Goal: Transaction & Acquisition: Purchase product/service

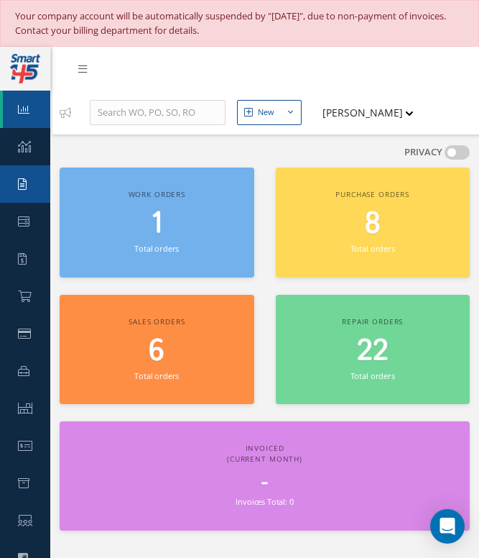
click at [27, 185] on icon at bounding box center [22, 183] width 9 height 11
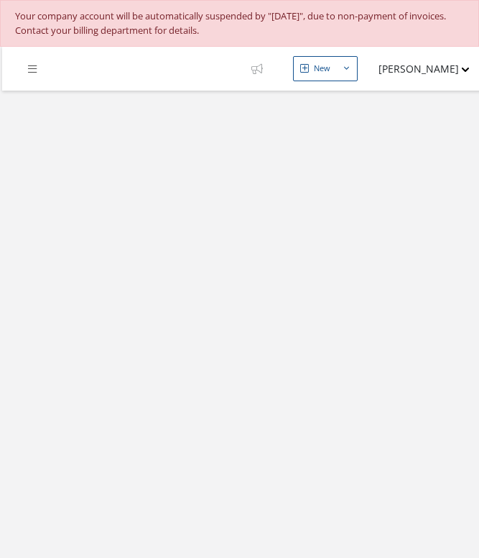
select select "25"
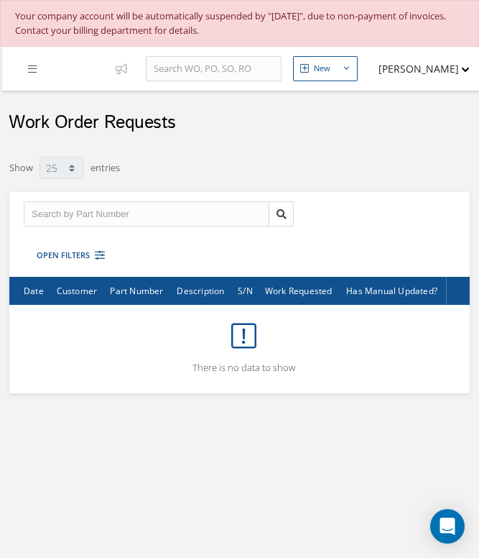
click at [27, 64] on link at bounding box center [36, 69] width 39 height 24
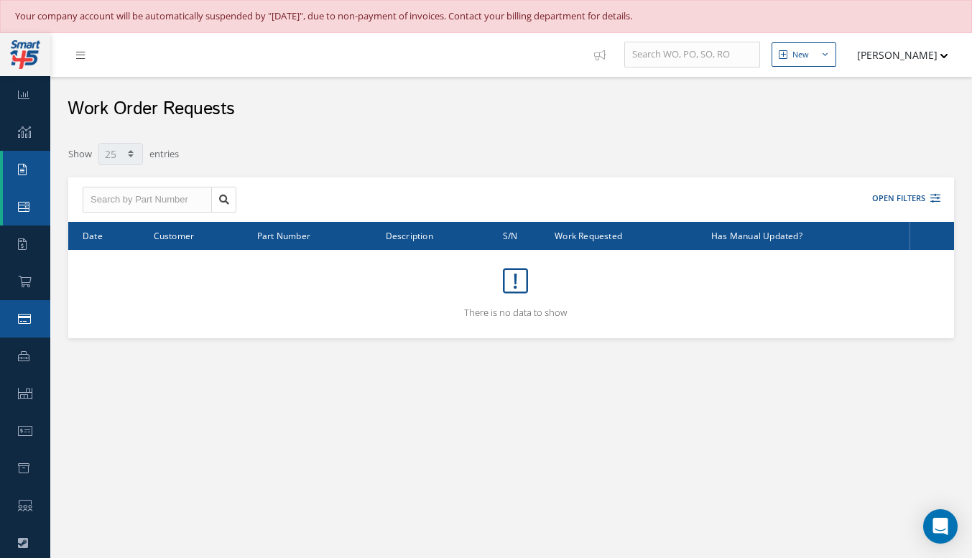
click at [19, 319] on icon at bounding box center [24, 318] width 13 height 11
click at [26, 285] on icon at bounding box center [24, 281] width 13 height 11
click at [27, 265] on link "Purchase Order" at bounding box center [26, 281] width 47 height 37
click at [27, 246] on link "Quotes" at bounding box center [25, 244] width 50 height 37
click at [0, 0] on link "Customers Quotes" at bounding box center [0, 0] width 0 height 0
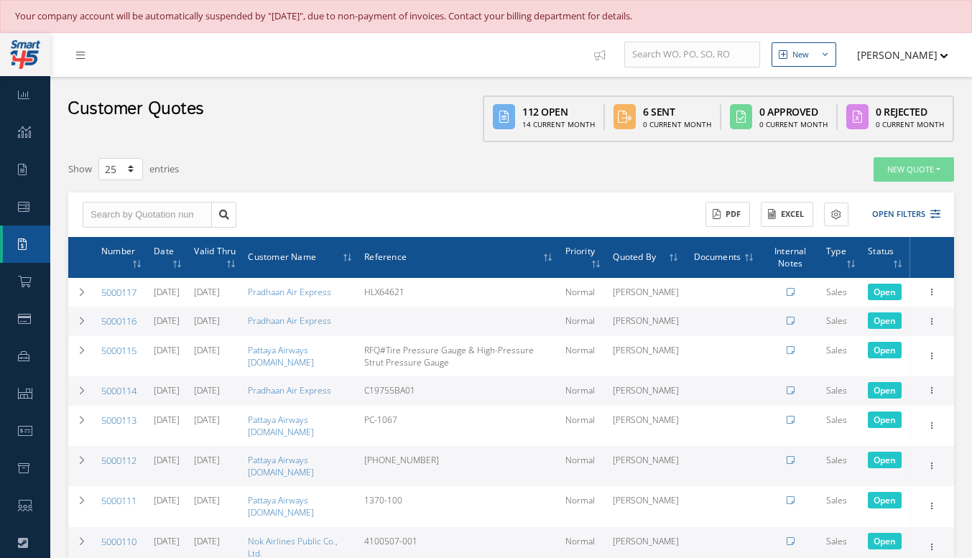
select select "25"
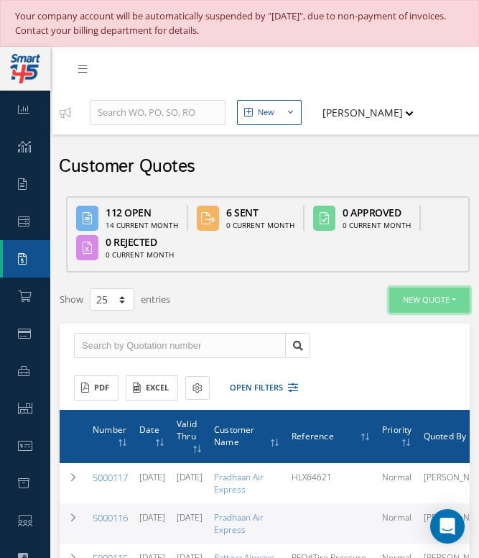
click at [438, 287] on button "New Quote" at bounding box center [430, 299] width 80 height 25
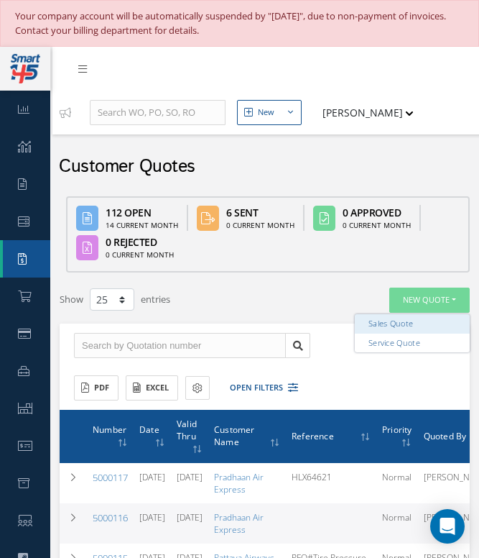
click at [423, 314] on link "Sales Quote" at bounding box center [412, 323] width 115 height 19
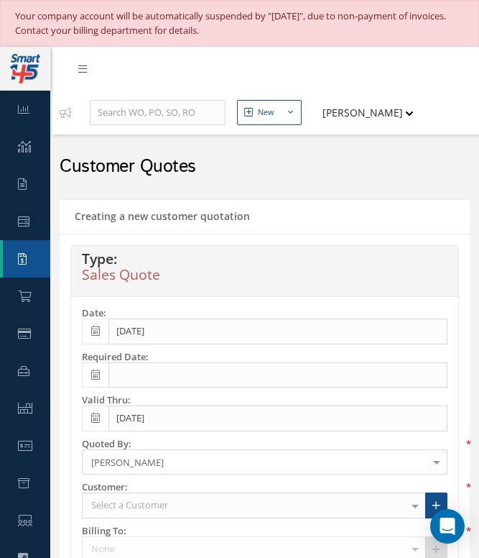
click at [275, 106] on div "New" at bounding box center [266, 112] width 17 height 12
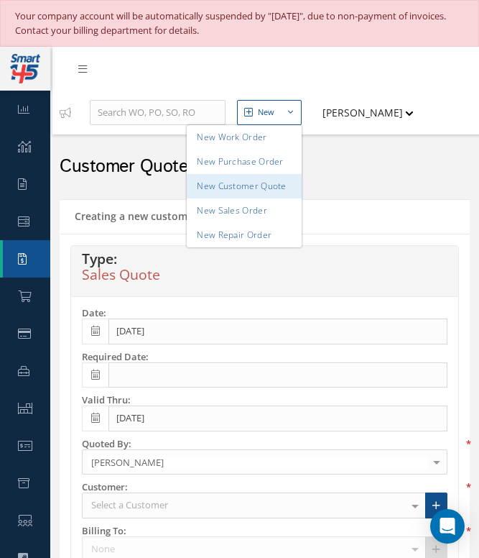
click at [302, 174] on link "New Customer Quote" at bounding box center [244, 186] width 115 height 24
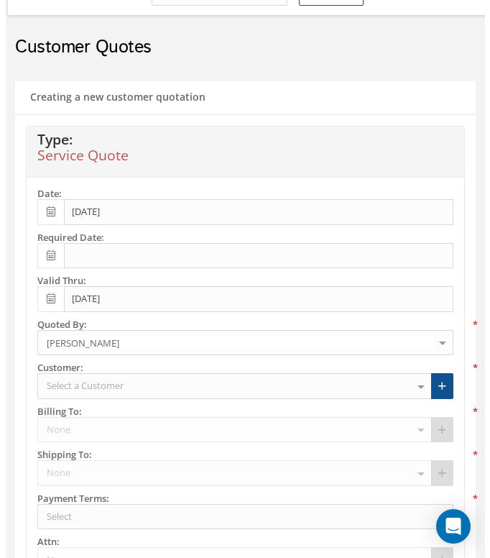
scroll to position [93, 0]
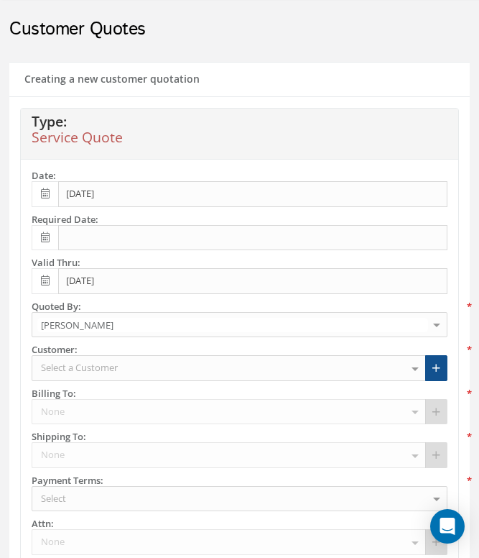
click at [48, 236] on icon at bounding box center [45, 237] width 9 height 10
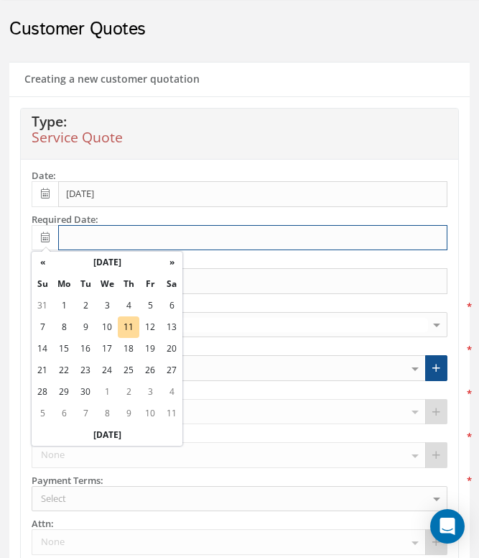
click at [86, 235] on input "text" at bounding box center [253, 238] width 390 height 26
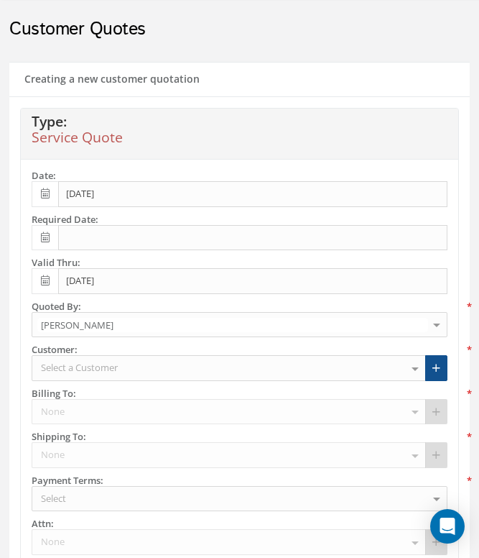
click at [446, 262] on label "Valid Thru:" at bounding box center [240, 262] width 438 height 11
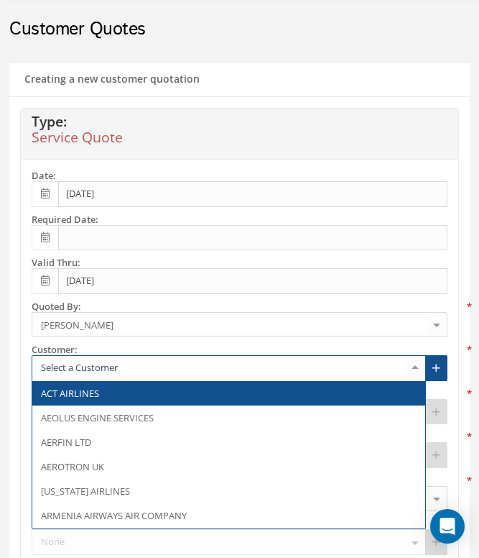
click at [121, 358] on div at bounding box center [229, 368] width 395 height 26
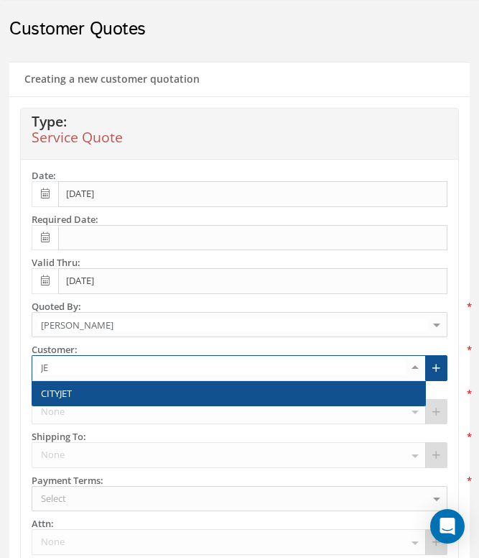
type input "JET"
click at [453, 362] on div "CITYJET No elements found. List is empty. New Customer Main Billing / Shipping …" at bounding box center [240, 368] width 438 height 26
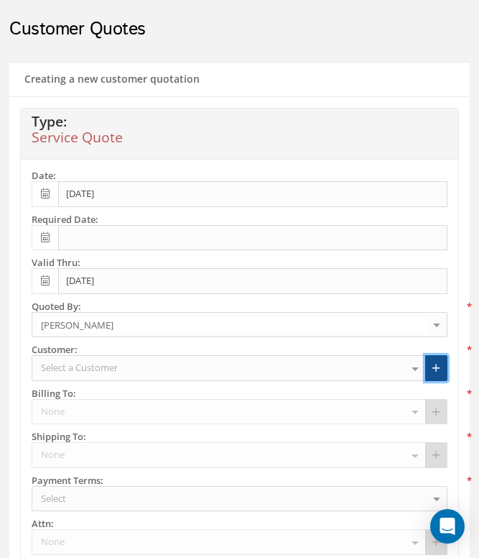
click at [435, 368] on icon at bounding box center [437, 368] width 8 height 10
type input "0"
type input "100"
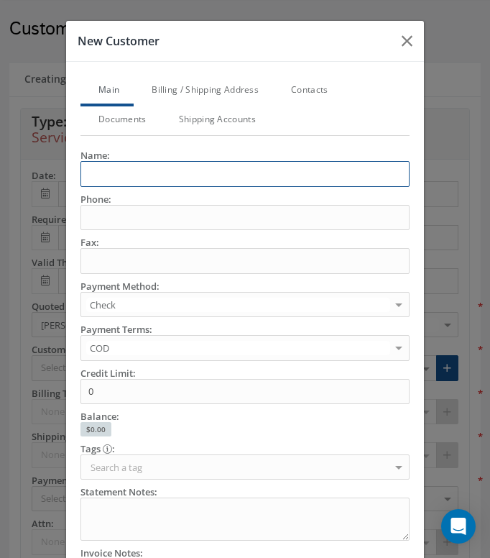
click at [163, 170] on input "text" at bounding box center [244, 174] width 329 height 26
type input "j"
type input "Jet Midwest"
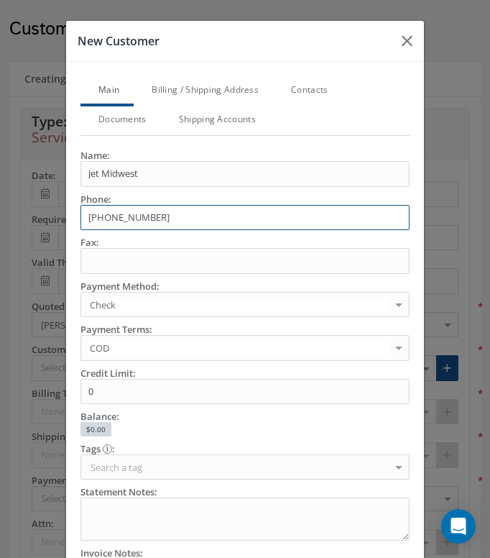
type input "913-321-3732"
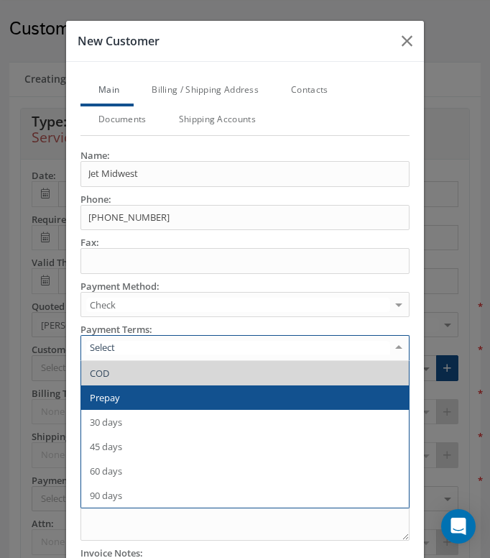
click at [104, 416] on ul "COD Prepay 30 days 45 days 60 days 90 days No elements found. List is empty." at bounding box center [245, 434] width 328 height 147
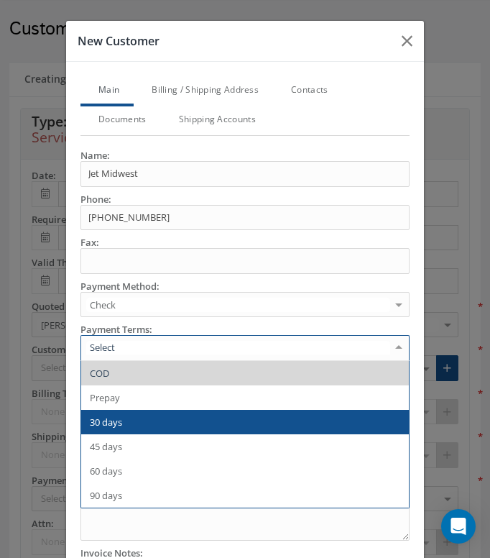
click at [104, 418] on span "30 days" at bounding box center [106, 421] width 32 height 13
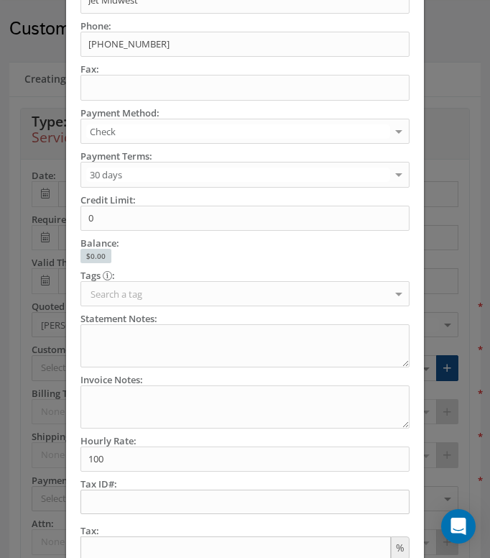
scroll to position [175, 0]
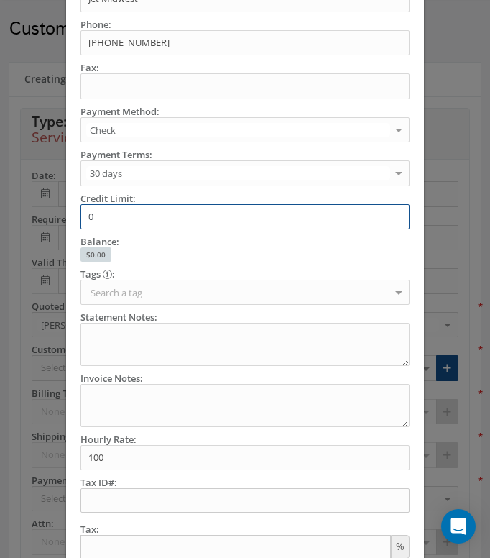
drag, startPoint x: 146, startPoint y: 216, endPoint x: 19, endPoint y: 216, distance: 126.5
click at [21, 216] on div "New Customer Main Billing / Shipping Address Contacts Documents Shipping Accoun…" at bounding box center [245, 279] width 490 height 558
type input "8"
type input "100000"
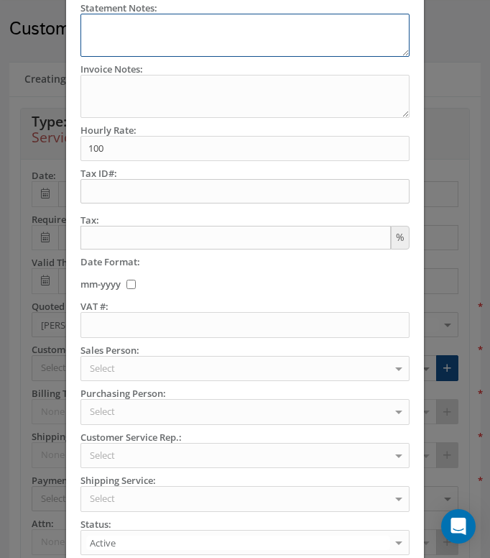
scroll to position [487, 0]
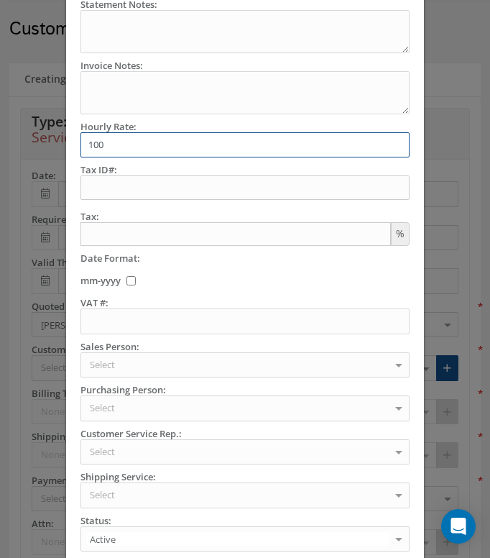
drag, startPoint x: 125, startPoint y: 144, endPoint x: 18, endPoint y: 144, distance: 107.1
click at [19, 144] on div "New Customer Main Billing / Shipping Address Contacts Documents Shipping Accoun…" at bounding box center [245, 279] width 490 height 558
type input "150"
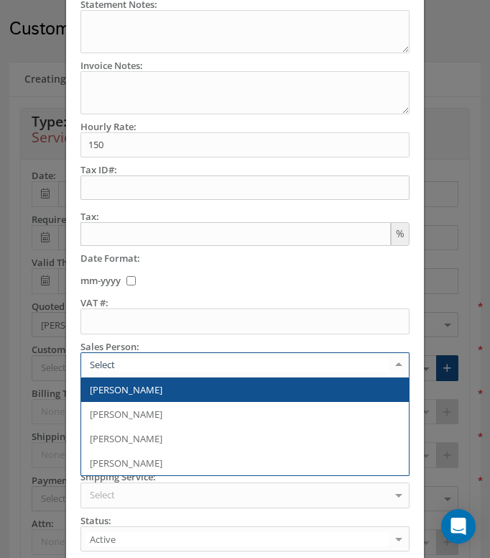
click at [311, 366] on div at bounding box center [244, 365] width 329 height 26
click at [200, 390] on span "[PERSON_NAME]" at bounding box center [245, 389] width 328 height 24
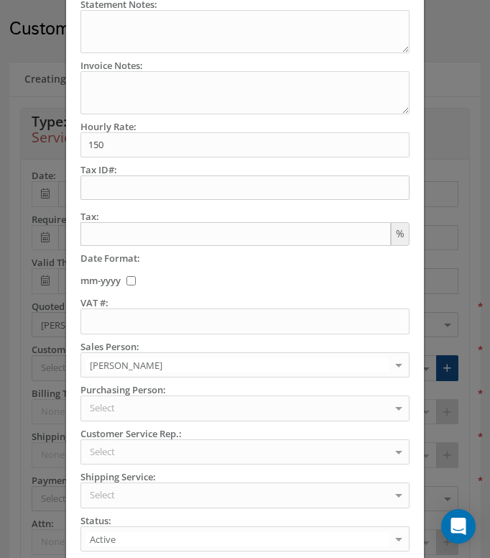
click at [145, 413] on div "Select" at bounding box center [244, 408] width 329 height 26
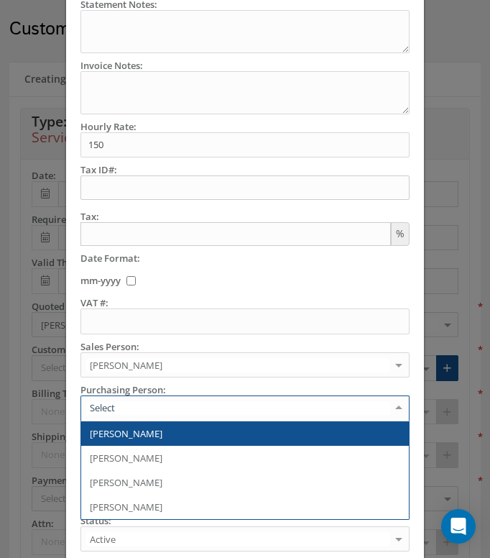
drag, startPoint x: 130, startPoint y: 445, endPoint x: 126, endPoint y: 451, distance: 7.4
click at [126, 451] on span "Nicolas Naranjo" at bounding box center [245, 458] width 328 height 24
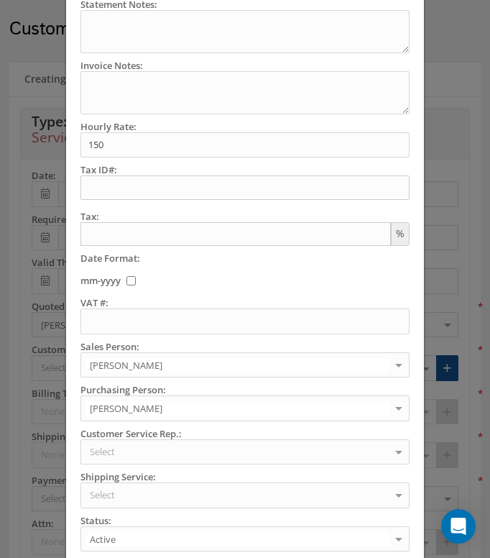
click at [126, 451] on span "Nicolas Naranjo" at bounding box center [126, 457] width 73 height 13
click at [173, 442] on div "Select" at bounding box center [244, 452] width 329 height 26
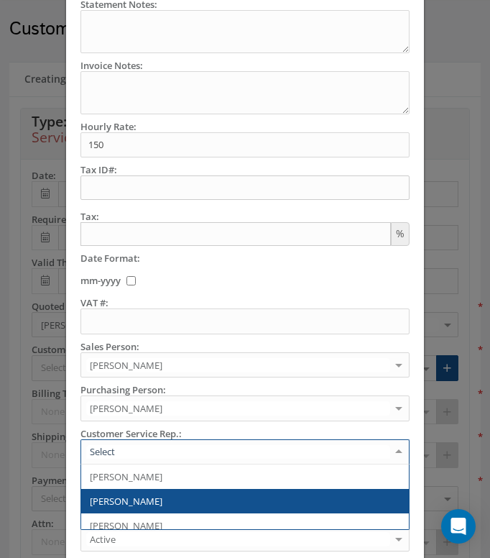
click at [129, 499] on span "Nicolas Naranjo" at bounding box center [126, 500] width 73 height 13
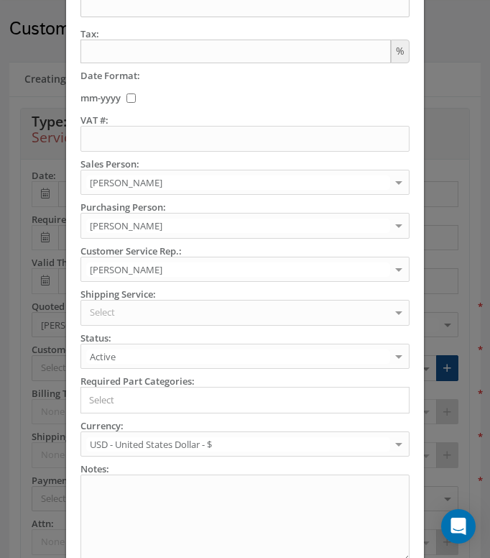
scroll to position [709, 0]
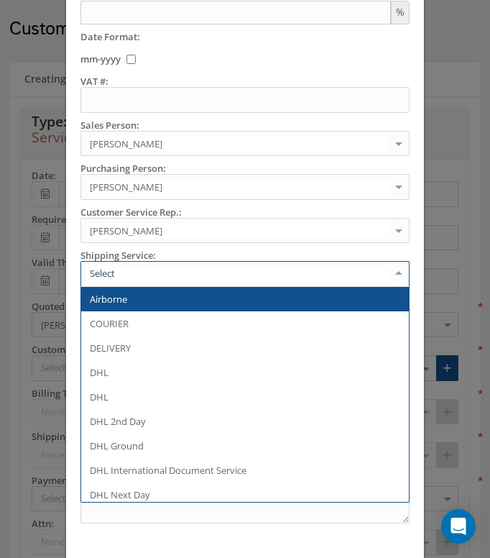
click at [182, 267] on div at bounding box center [244, 274] width 329 height 26
click at [180, 289] on span "Airborne" at bounding box center [245, 299] width 328 height 24
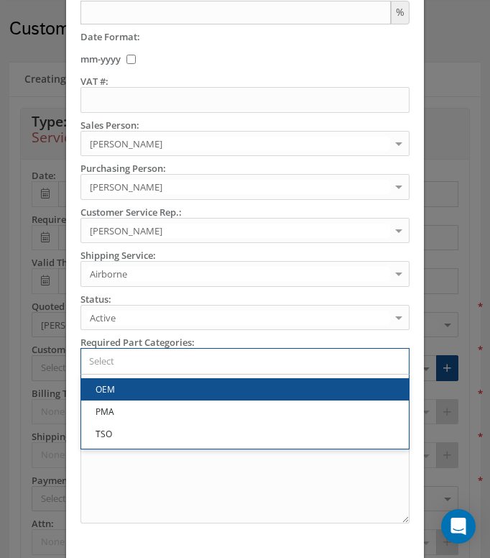
click at [225, 367] on input "Search for option" at bounding box center [242, 361] width 318 height 15
click at [226, 367] on input "Search for option" at bounding box center [242, 361] width 318 height 15
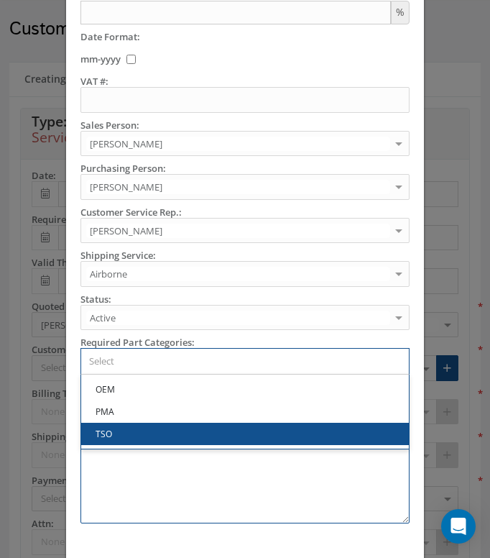
click at [268, 488] on textarea "Notes:" at bounding box center [244, 480] width 329 height 88
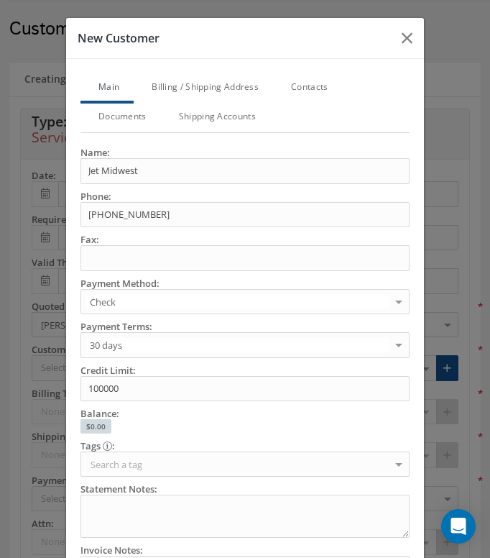
scroll to position [0, 0]
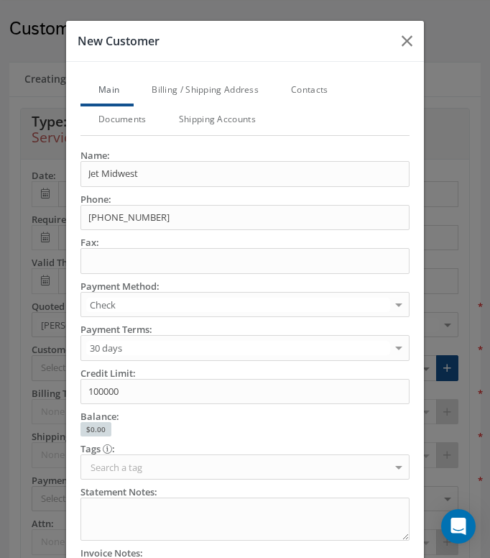
click at [194, 96] on link "Billing / Shipping Address" at bounding box center [203, 91] width 139 height 30
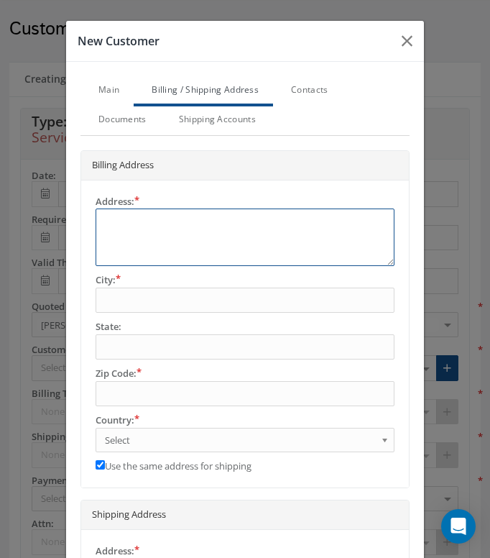
click at [139, 233] on textarea at bounding box center [245, 236] width 299 height 57
type textarea "9"
type textarea "92"
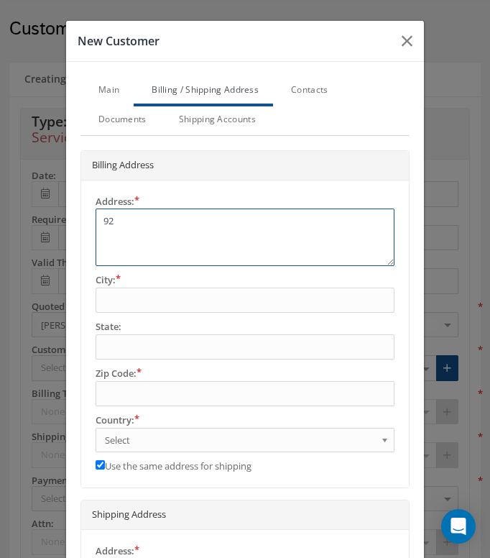
type textarea "920"
type textarea "9200"
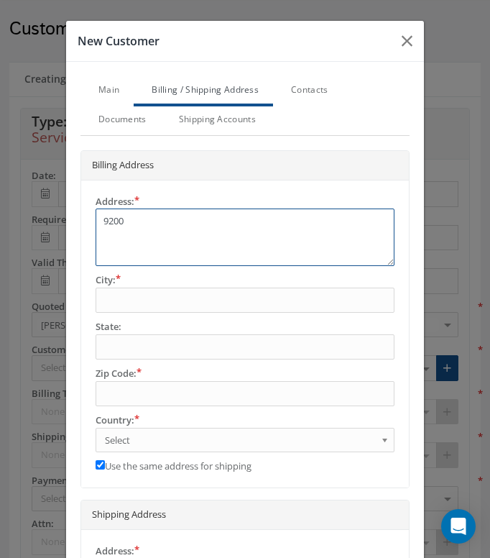
type textarea "9200"
type textarea "9200 n"
type textarea "9200 nw"
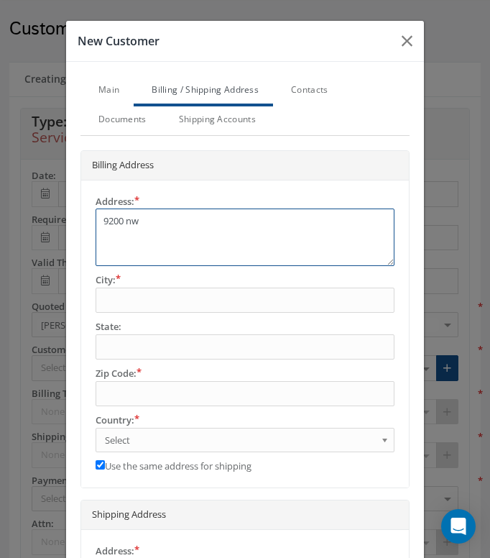
type textarea "9200 n"
type textarea "9200"
type textarea "9200 N"
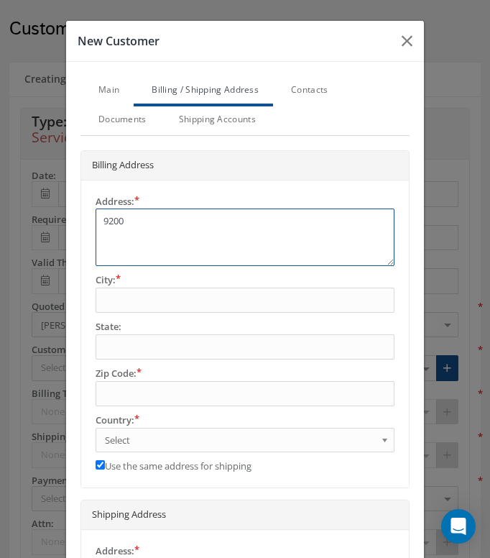
type textarea "9200 N"
type textarea "9200 NW"
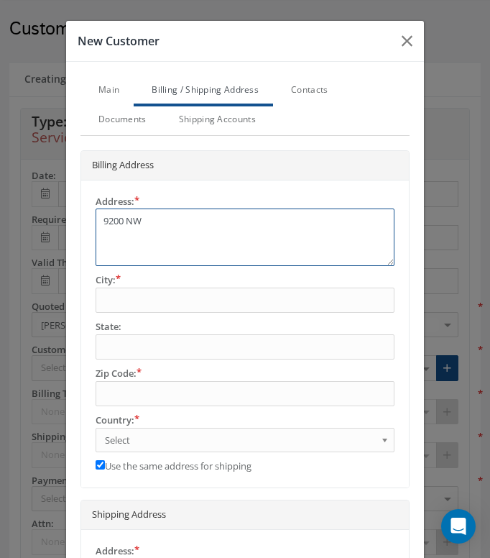
type textarea "9200 NW 1"
type textarea "9200 NW 11"
type textarea "9200 NW 112"
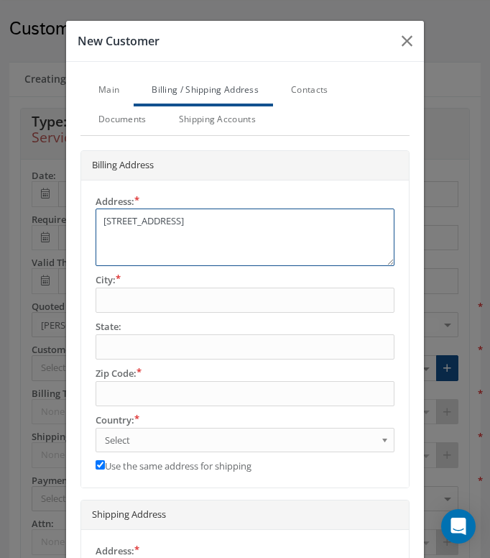
type textarea "9200 NW 112"
type textarea "9200 NW 112T"
type textarea "9200 NW 112TH"
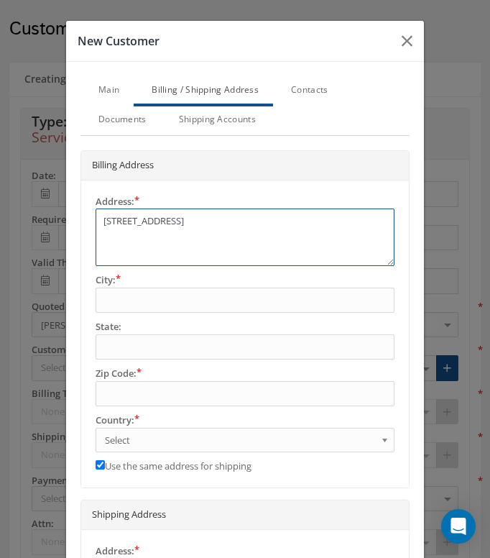
type textarea "9200 NW 112TH"
type textarea "9200 NW 112TH S"
type textarea "9200 NW 112TH ST"
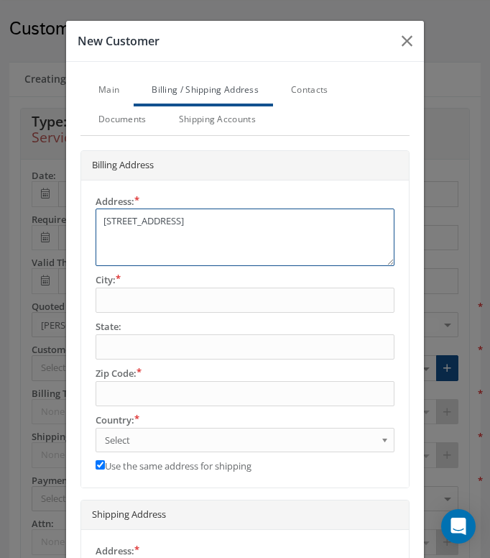
type textarea "9200 NW 112TH ST"
type textarea "9200 NW 112TH ST B"
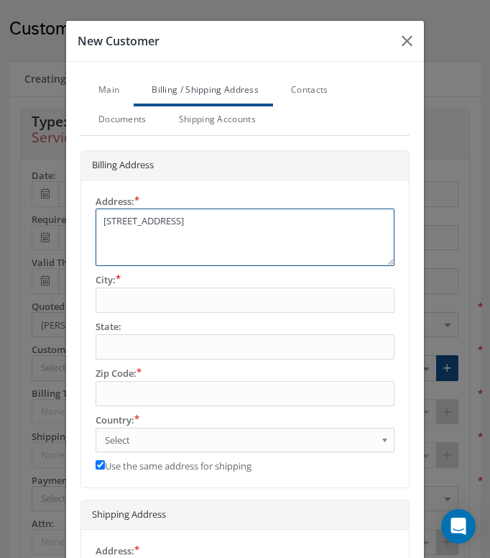
type textarea "9200 NW 112TH ST BL"
type textarea "9200 NW 112TH ST BLD"
type textarea "9200 NW 112TH ST BLDG"
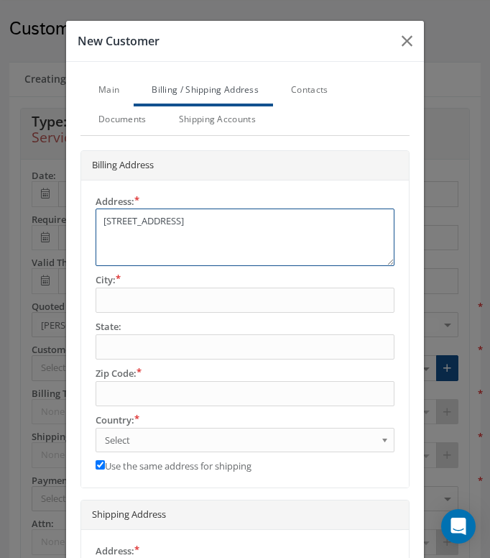
type textarea "9200 NW 112TH ST BLDG"
type textarea "9200 NW 112TH ST BLDG 2"
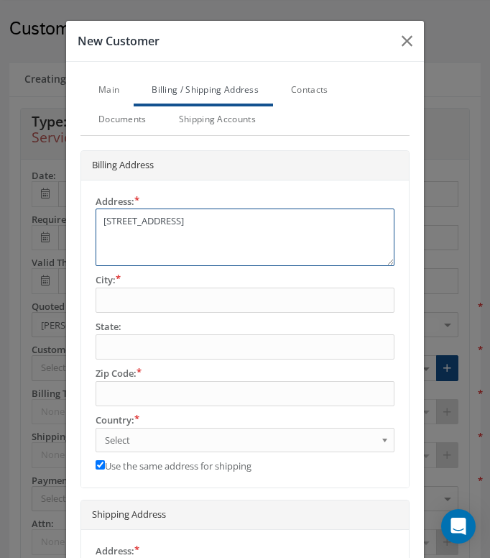
type textarea "9200 NW 112TH ST BLDG 2"
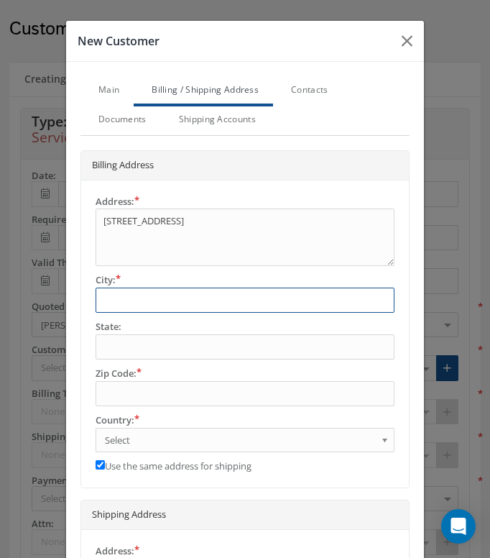
type input "K"
type input "KA"
type input "KAN"
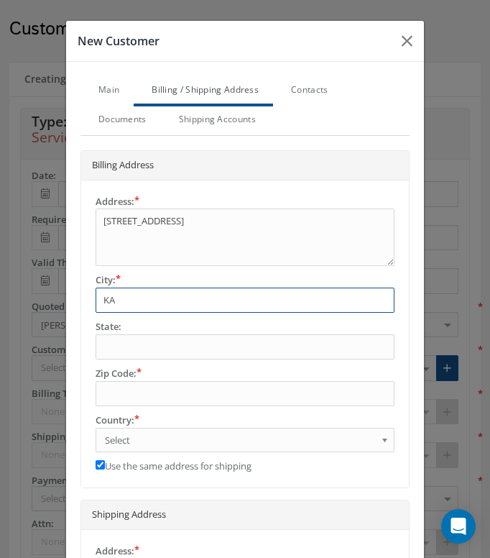
type input "KAN"
type input "KA"
type input "K"
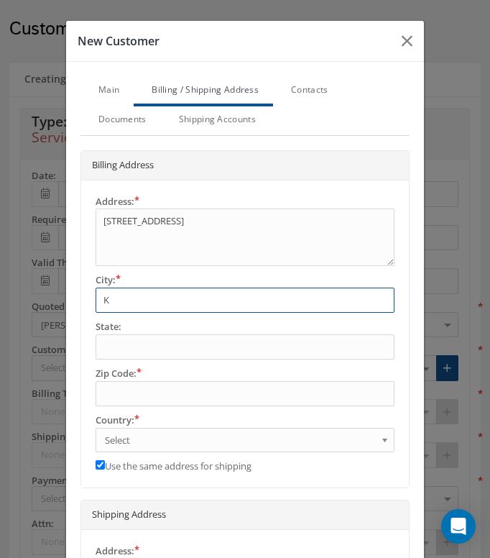
type input "Ka"
type input "Kan"
type input "Kans"
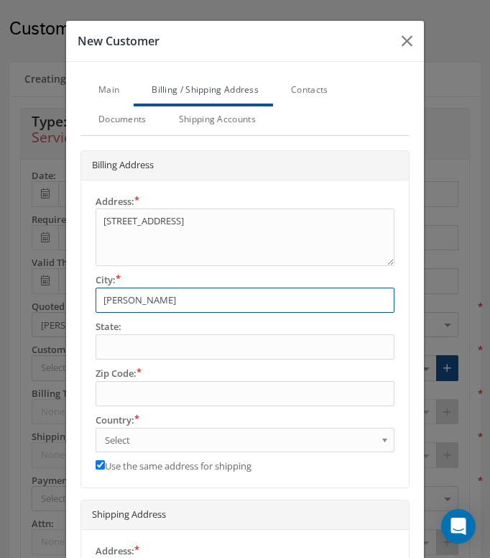
type input "Kans"
type input "Kansa"
type input "Kansas"
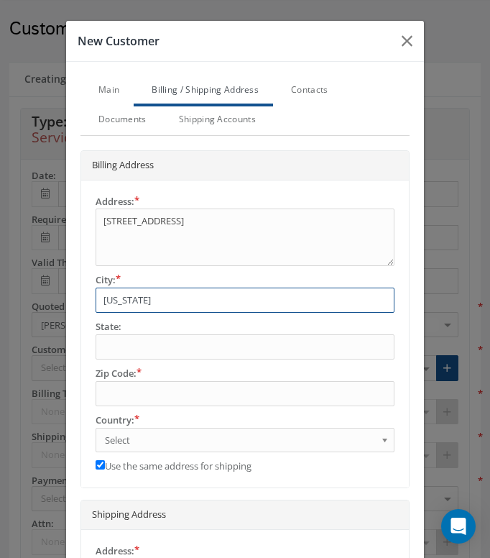
type input "Kansas"
type input "Kansas C"
type input "Kansas Ci"
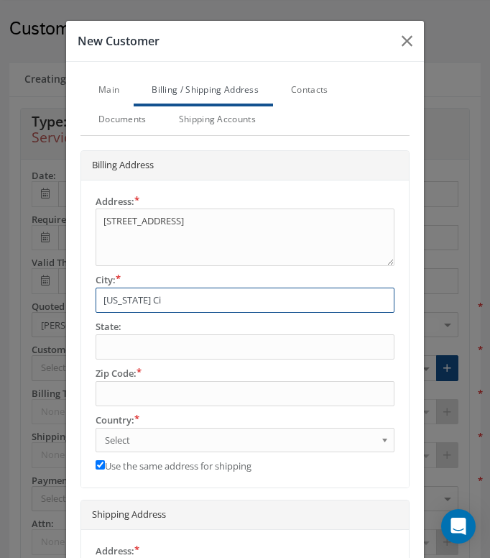
type input "Kansas Ci"
type input "Kansas Cit"
type input "Kansas City"
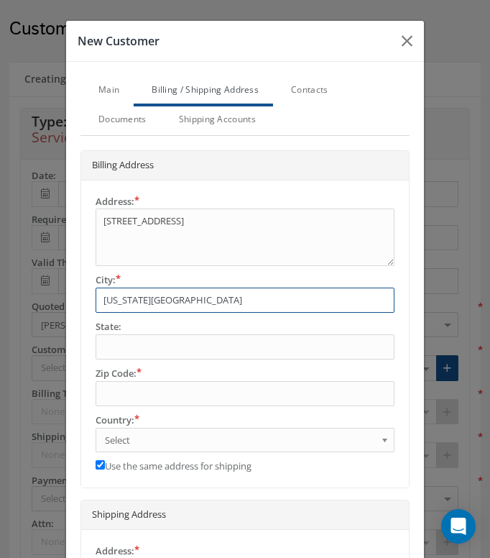
type input "Kansas City"
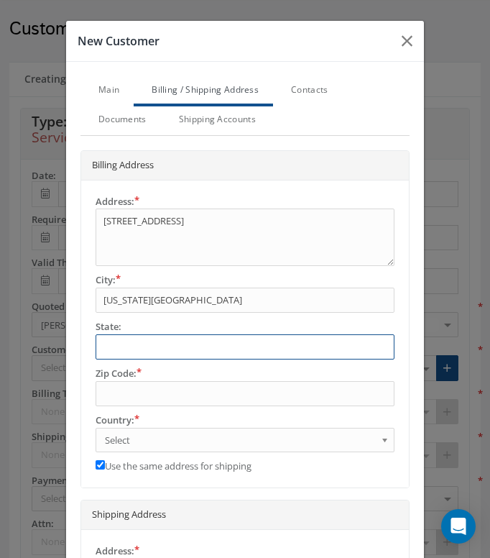
type input "M"
type input "MO"
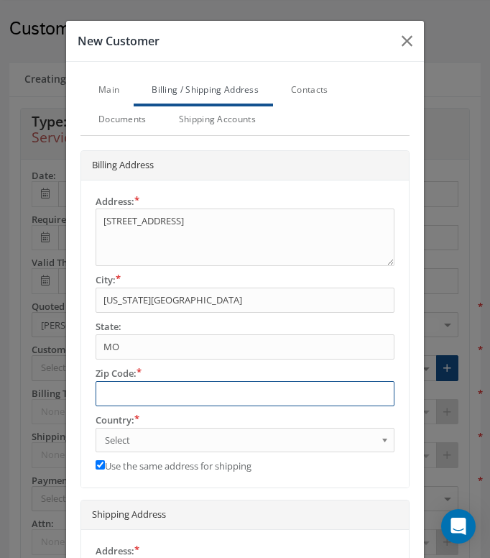
type input "6"
type input "64"
type input "641"
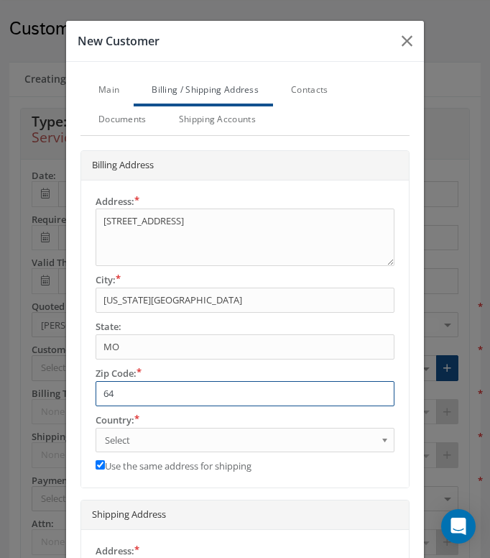
type input "641"
type input "6415"
type input "64153"
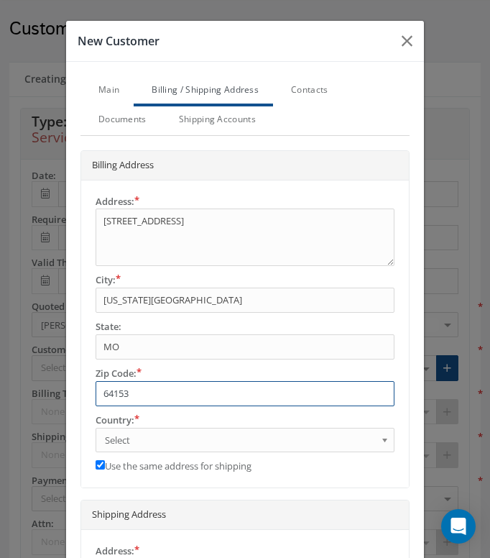
type input "64153"
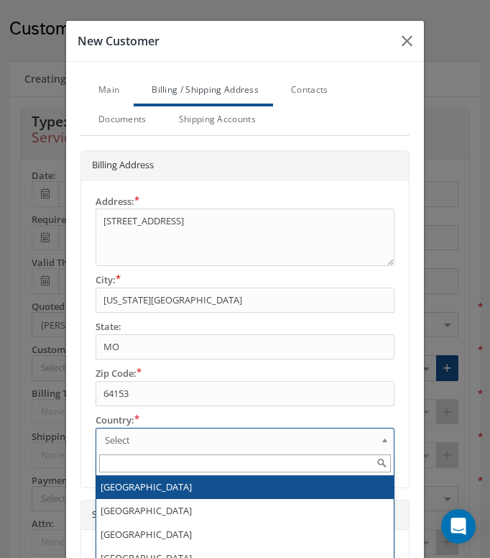
click at [188, 433] on span "Select" at bounding box center [240, 439] width 271 height 17
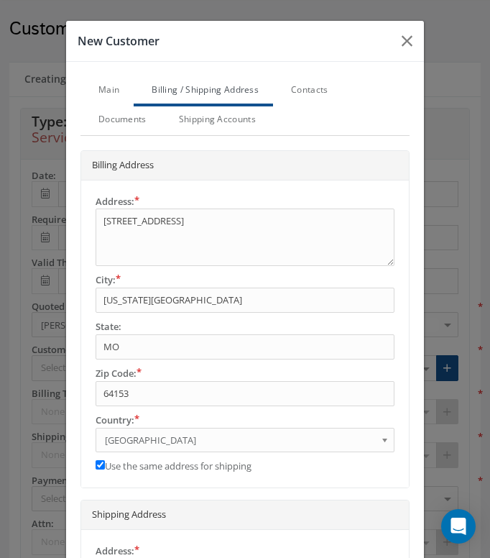
click at [294, 91] on link "Contacts" at bounding box center [307, 91] width 69 height 30
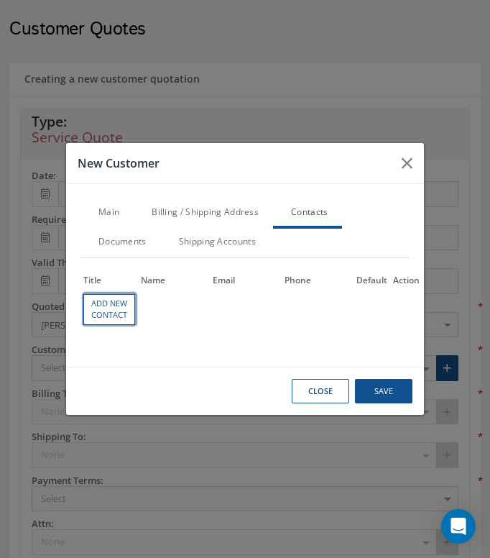
click at [109, 318] on link "Add New Contact" at bounding box center [109, 309] width 51 height 30
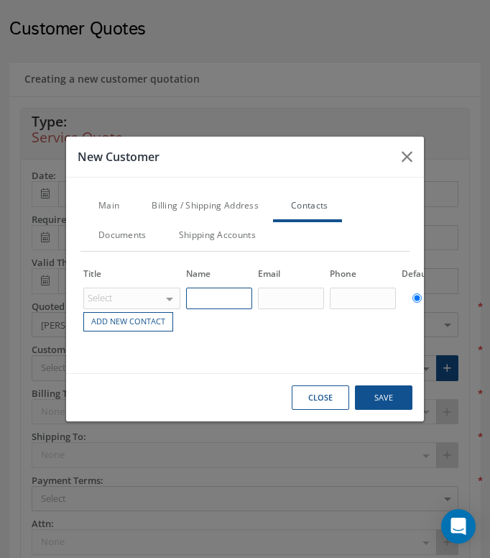
click at [211, 287] on input "text" at bounding box center [219, 298] width 66 height 22
paste input "[PERSON_NAME]"
type input "[PERSON_NAME]"
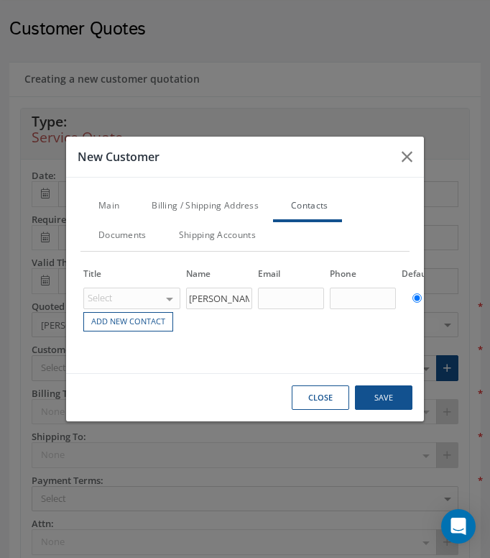
click at [257, 296] on td at bounding box center [291, 298] width 72 height 24
click at [268, 294] on input "text" at bounding box center [291, 298] width 66 height 22
paste input "stephen.lindenberg@jetmidwest.com"
type input "stephen.lindenberg@jetmidwest.com"
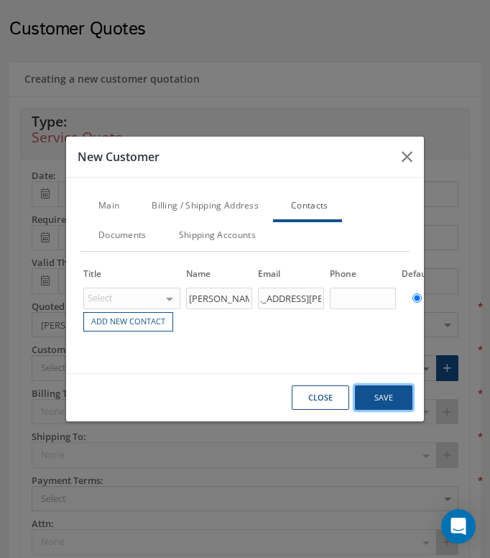
click at [382, 401] on button "Save" at bounding box center [383, 397] width 57 height 25
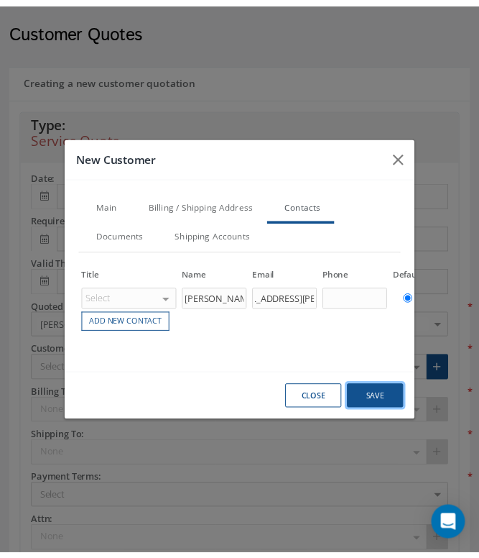
scroll to position [0, 0]
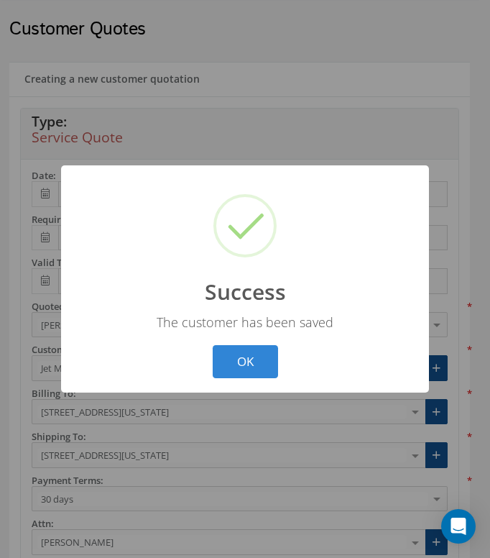
click at [252, 369] on button "OK" at bounding box center [245, 362] width 65 height 34
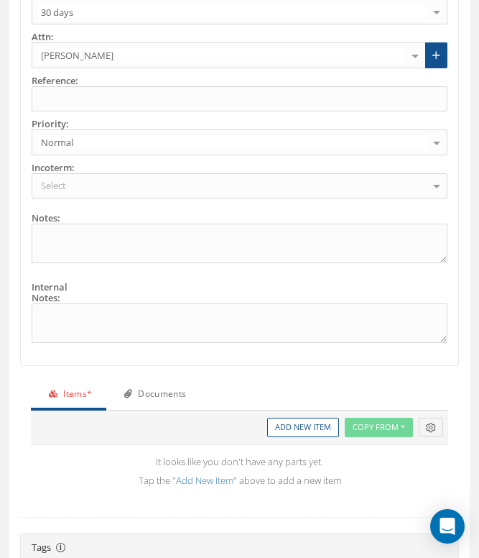
scroll to position [602, 0]
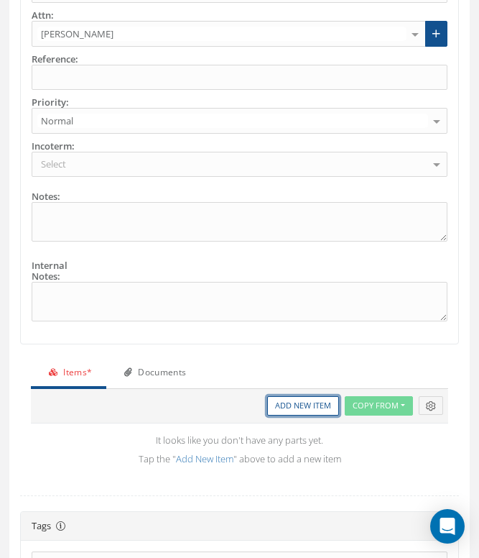
click at [291, 410] on link "Add New Item" at bounding box center [303, 405] width 72 height 19
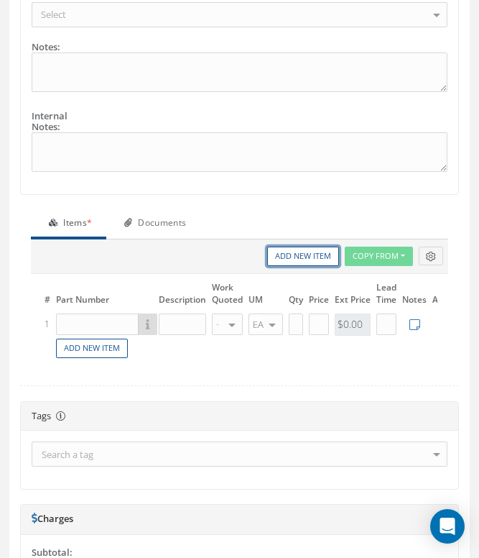
scroll to position [765, 0]
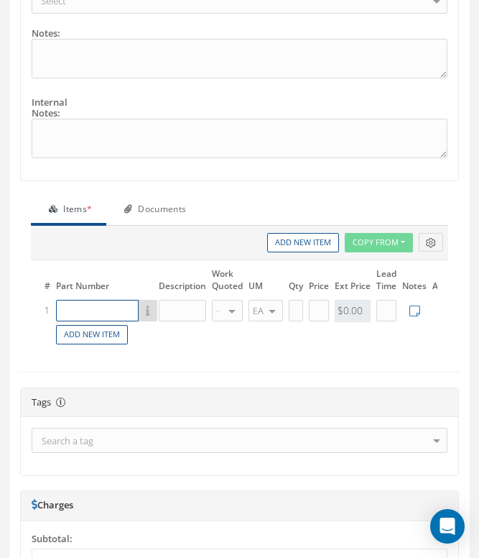
click at [101, 310] on input "text" at bounding box center [97, 311] width 83 height 22
click at [92, 308] on input "text" at bounding box center [97, 311] width 83 height 22
paste input "125334D-1"
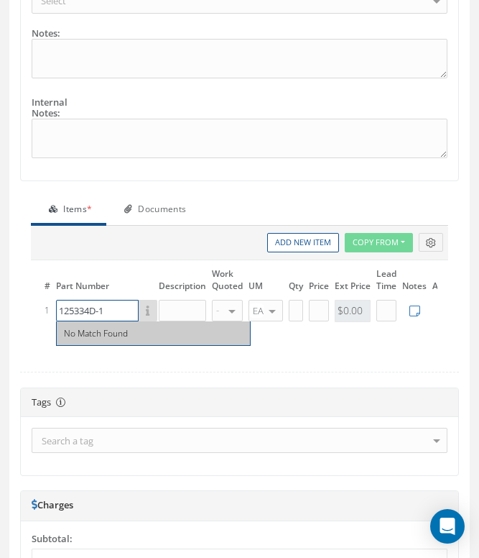
type input "125334D-1"
click at [190, 315] on input "text" at bounding box center [182, 311] width 47 height 22
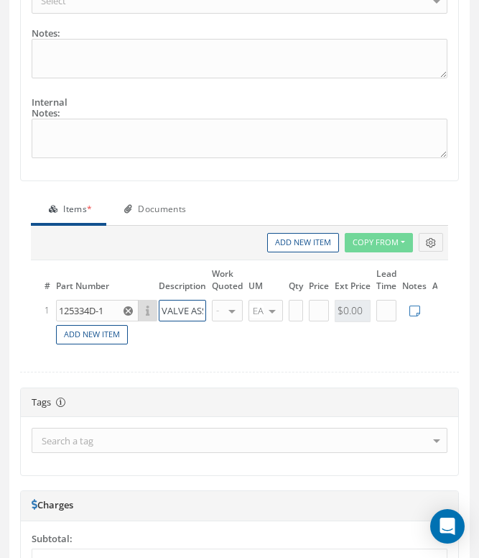
scroll to position [0, 9]
type input "VALVE ASSY"
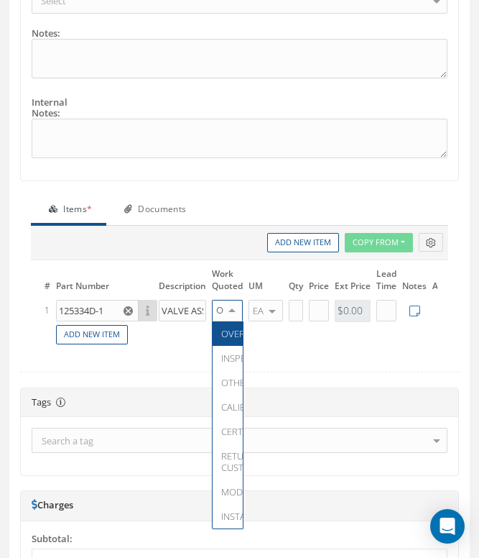
scroll to position [0, 6]
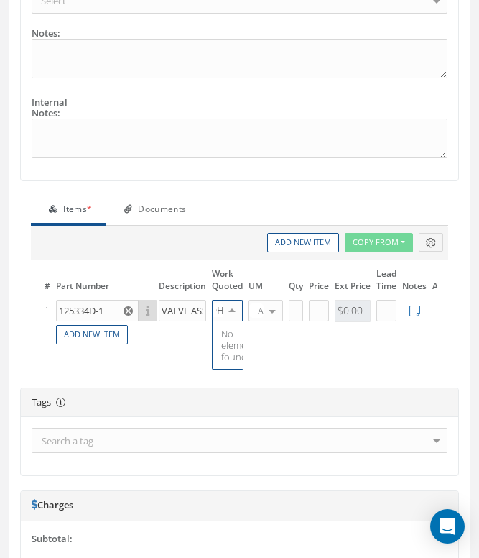
type input "O"
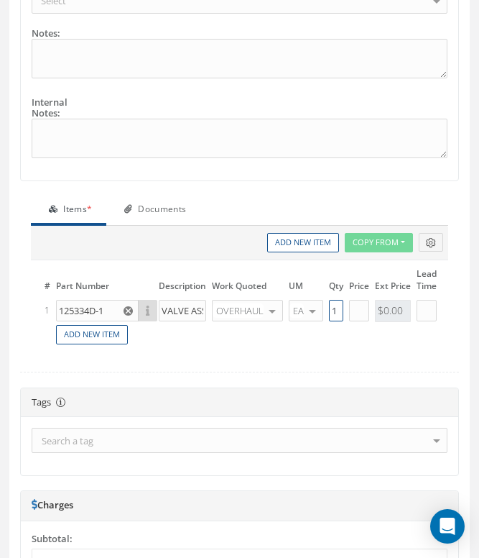
type input "1"
type input "$3,800"
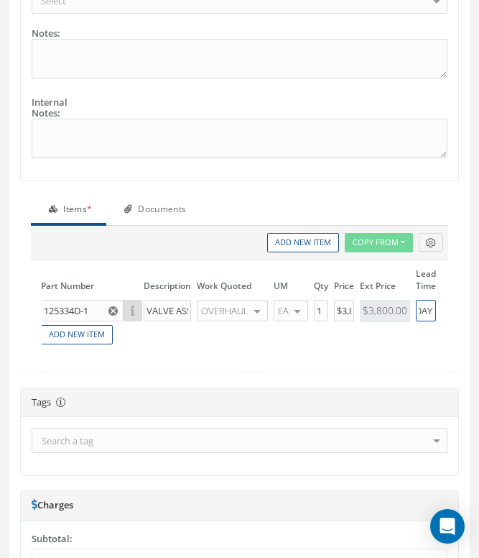
scroll to position [0, 19]
type input "30DAYS"
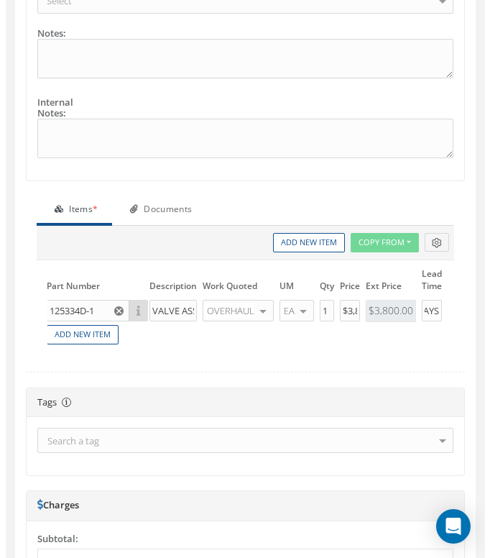
scroll to position [0, 80]
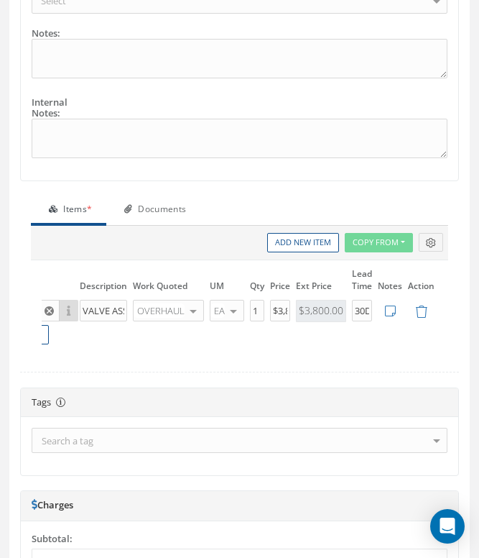
click at [390, 308] on icon at bounding box center [390, 311] width 11 height 12
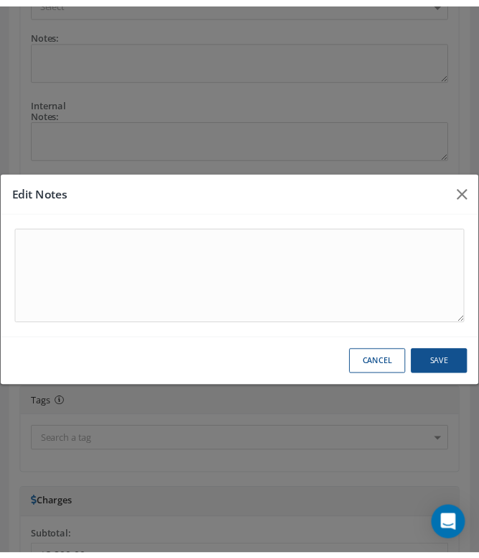
scroll to position [0, 70]
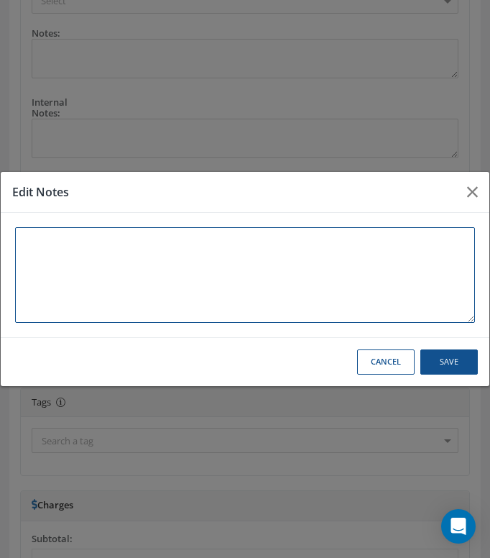
click at [216, 281] on textarea at bounding box center [245, 275] width 460 height 96
type textarea "L"
type textarea "OH INCLUDES LABOR AND 100% OVERHAUL KIT"
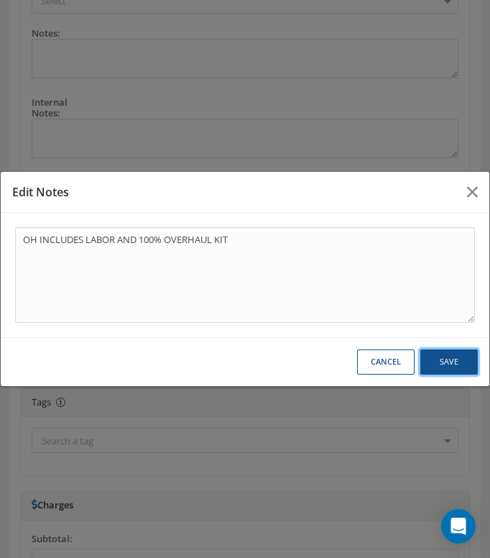
click at [446, 374] on button "Save" at bounding box center [448, 361] width 57 height 25
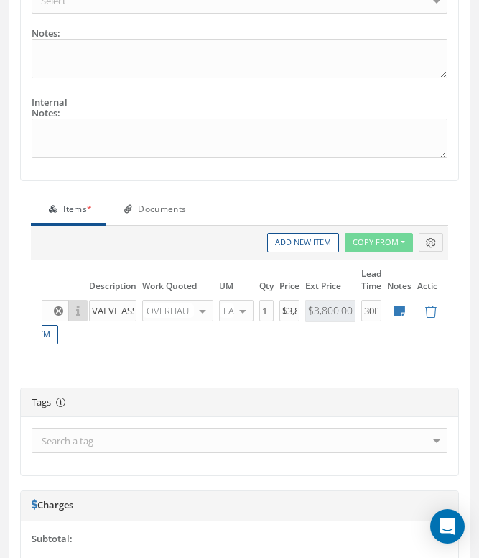
scroll to position [0, 0]
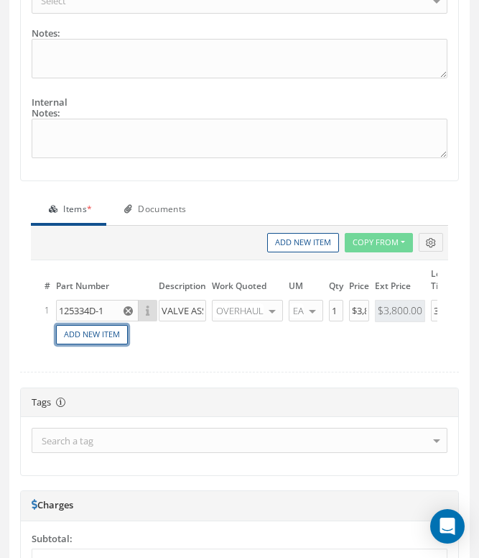
click at [91, 335] on link "Add New Item" at bounding box center [92, 334] width 72 height 19
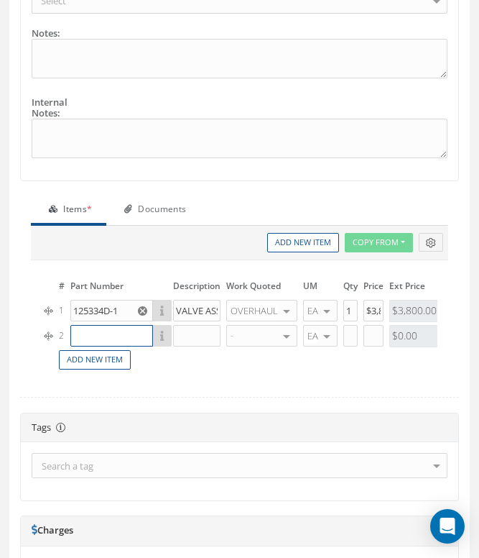
click at [109, 338] on input "text" at bounding box center [111, 336] width 83 height 22
click at [126, 338] on input "text" at bounding box center [111, 336] width 83 height 22
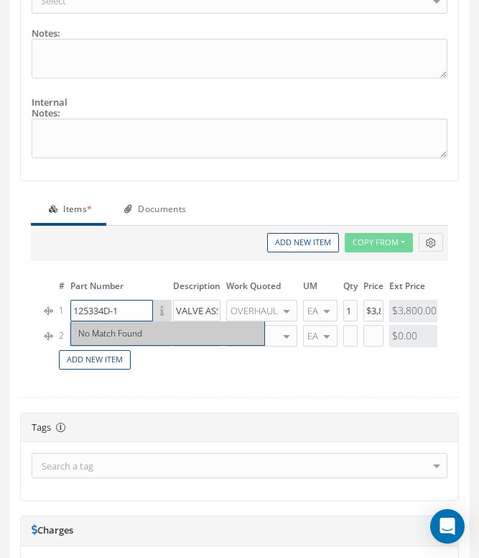
click at [94, 312] on input "125334D-1" at bounding box center [111, 311] width 83 height 22
click at [33, 326] on div "Description Work Quoted UM Qty Price Ext Price Lead Time Notes Copy From Custom…" at bounding box center [240, 304] width 418 height 156
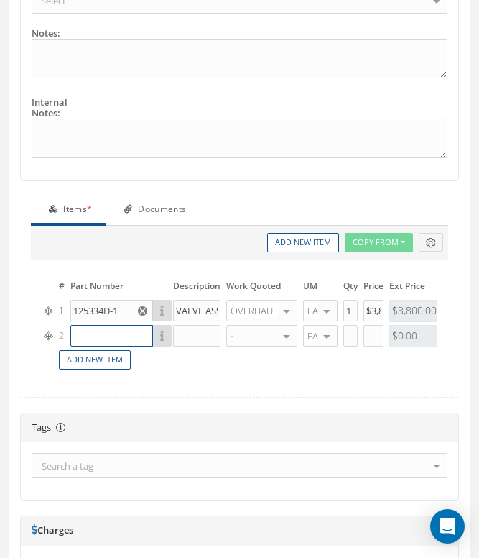
click at [94, 333] on input "text" at bounding box center [111, 336] width 83 height 22
paste input "125334D-1"
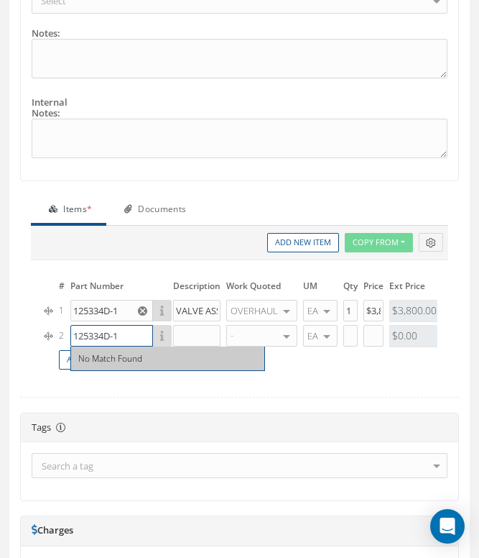
type input "125334D-1"
click at [196, 342] on input "text" at bounding box center [196, 336] width 47 height 22
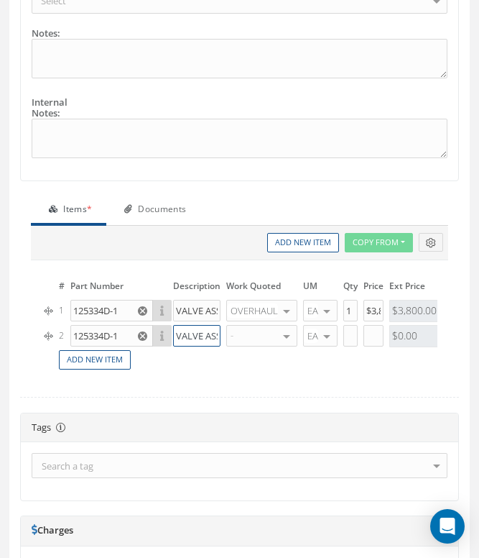
scroll to position [0, 9]
drag, startPoint x: 208, startPoint y: 331, endPoint x: 259, endPoint y: 344, distance: 52.8
click at [259, 343] on tr "2 125334D-1 No Match Found VALVE ASST - WARRANTY REPAIR REPAIR OVERHAUL BENCH C…" at bounding box center [286, 335] width 489 height 25
type input "VALVE ASSY"
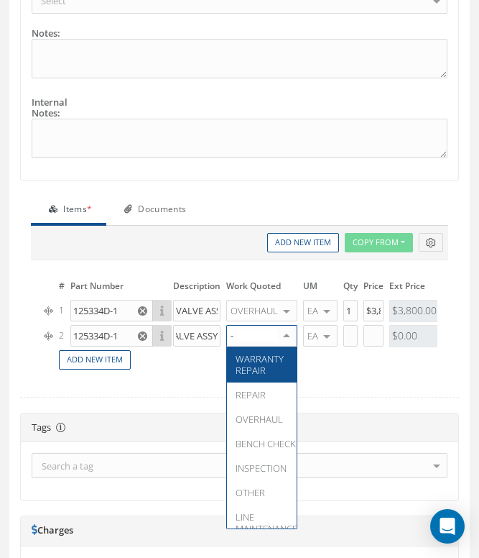
scroll to position [0, 0]
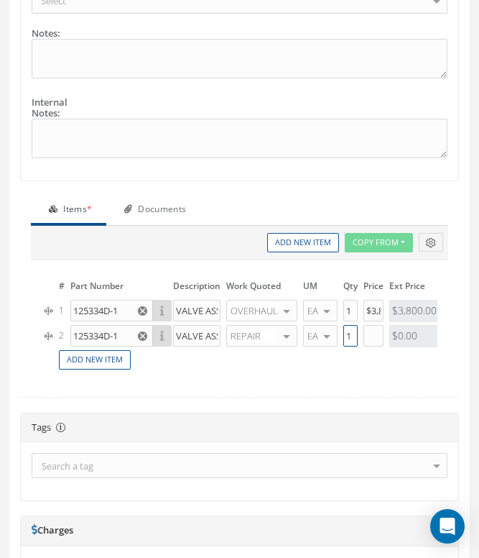
type input "1"
click at [366, 333] on input "text" at bounding box center [374, 336] width 20 height 22
type input "$1,480"
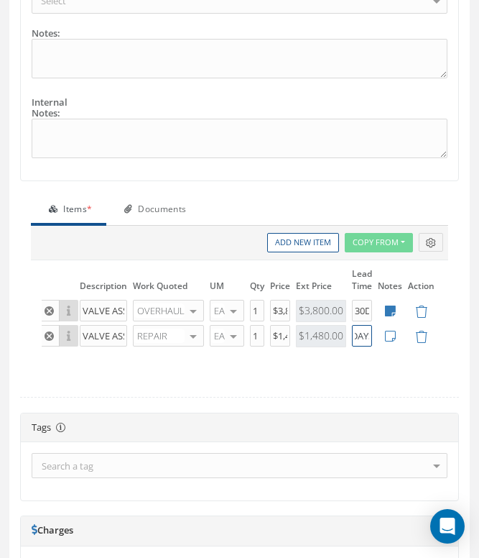
scroll to position [0, 21]
type input "30 DAYS"
click at [391, 305] on icon at bounding box center [390, 311] width 11 height 12
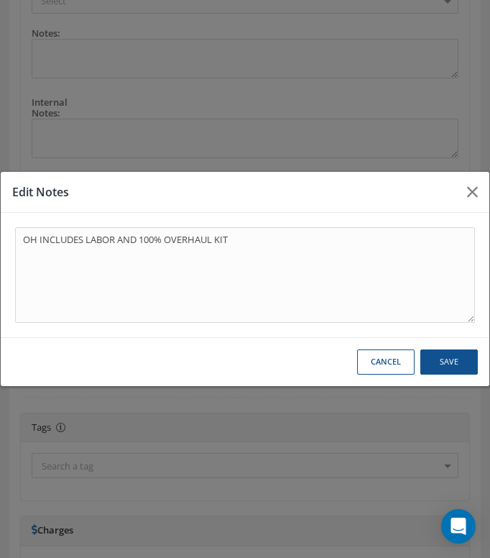
click at [394, 367] on button "Cancel" at bounding box center [385, 361] width 57 height 25
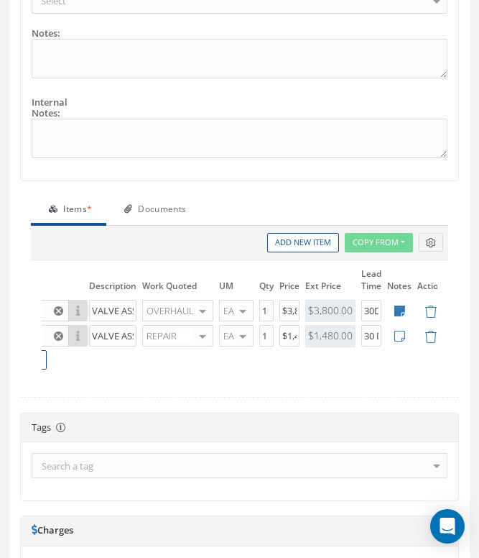
click at [405, 336] on icon at bounding box center [400, 336] width 11 height 12
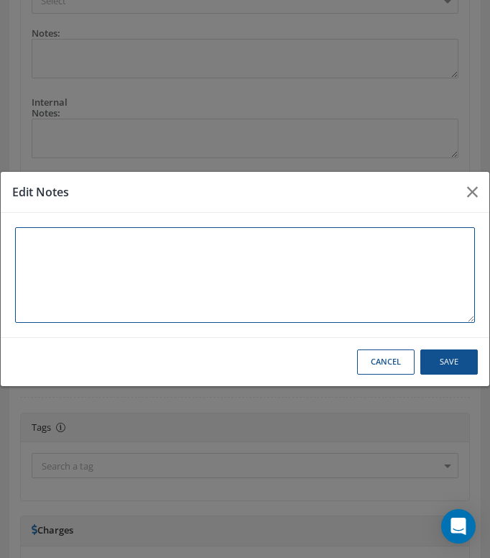
click at [183, 287] on textarea at bounding box center [245, 275] width 460 height 96
type textarea "RP INCLUDES LABOR + STANDARD PARTS TO REPAIR"
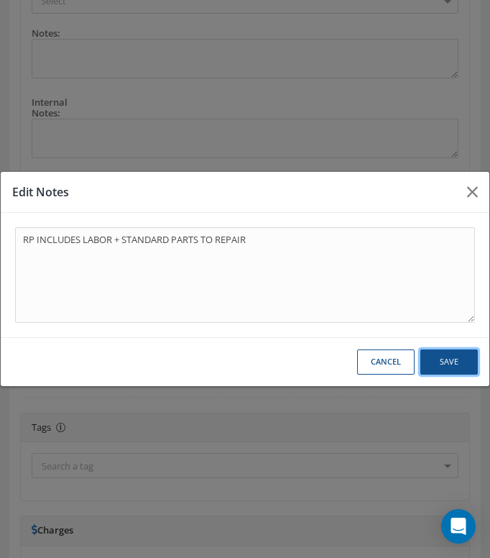
click at [451, 369] on button "Save" at bounding box center [448, 361] width 57 height 25
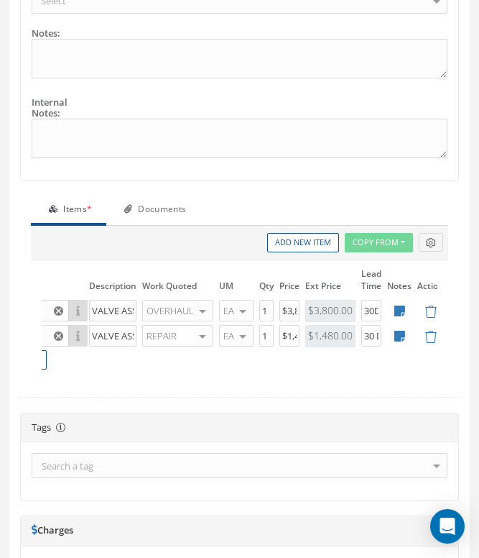
scroll to position [0, 0]
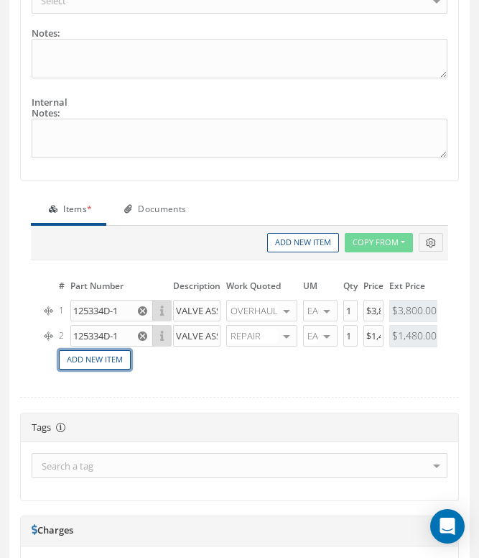
click at [93, 356] on link "Add New Item" at bounding box center [95, 359] width 72 height 19
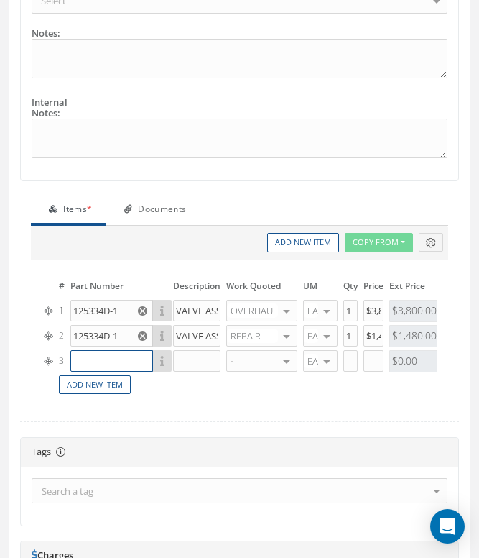
click at [93, 356] on input "text" at bounding box center [111, 361] width 83 height 22
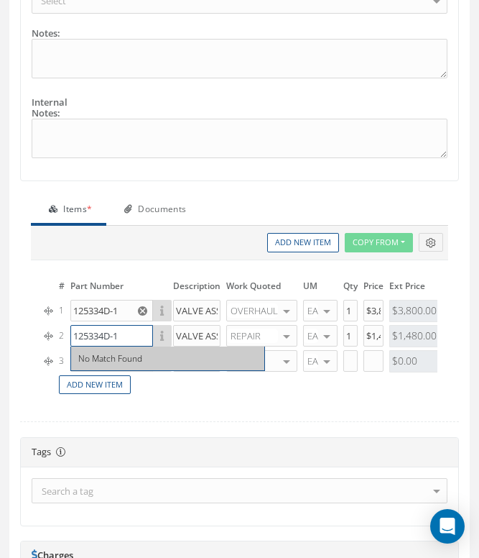
drag, startPoint x: 124, startPoint y: 341, endPoint x: 45, endPoint y: 337, distance: 79.1
click at [45, 337] on tr "2 125334D-1 No Match Found VALVE ASSY REPAIR WARRANTY REPAIR REPAIR OVERHAUL BE…" at bounding box center [286, 335] width 489 height 25
click at [185, 387] on td "Add New Item" at bounding box center [293, 385] width 475 height 22
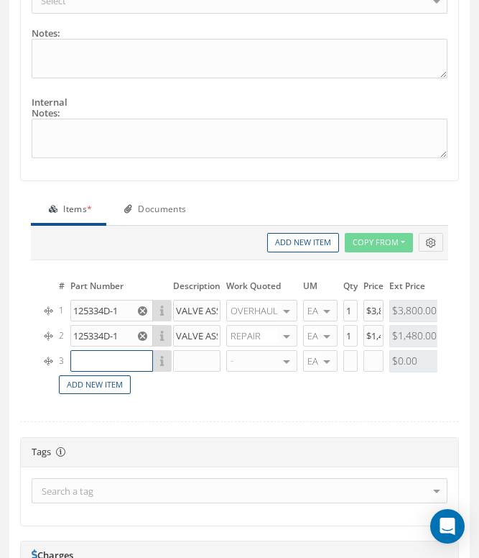
click at [112, 361] on input "text" at bounding box center [111, 361] width 83 height 22
paste input "125334D-1"
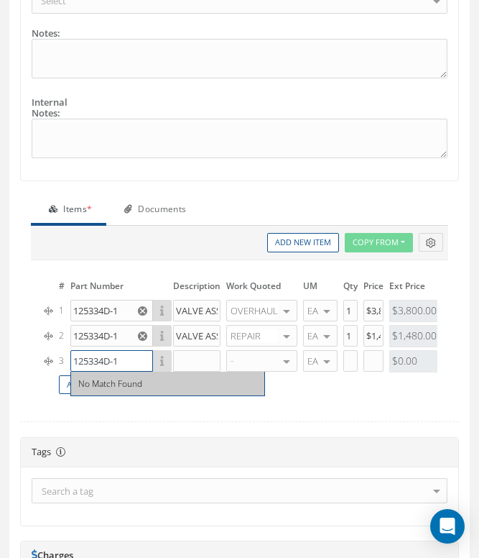
type input "125334D-1"
click at [197, 336] on input "VALVE ASSY" at bounding box center [196, 336] width 47 height 22
click at [198, 334] on input "VALVE ASSY" at bounding box center [196, 336] width 47 height 22
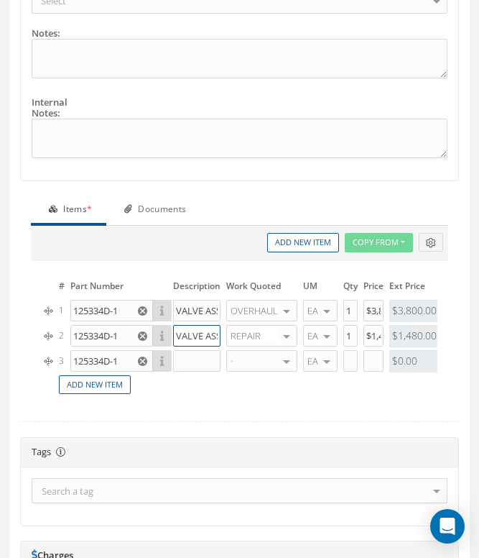
click at [198, 338] on input "VALVE ASSY" at bounding box center [196, 336] width 47 height 22
click at [193, 359] on input "text" at bounding box center [196, 361] width 47 height 22
paste input "VALVE ASSY"
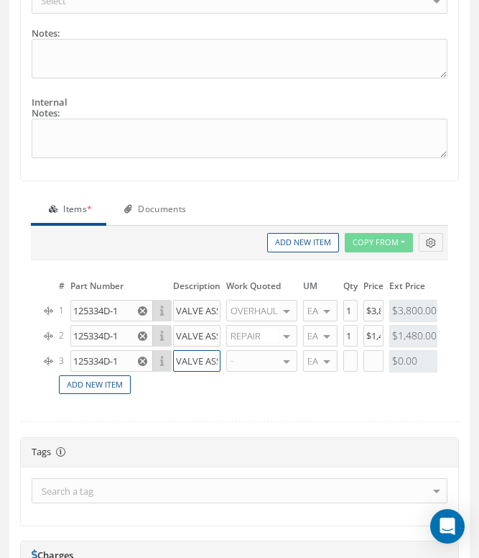
scroll to position [0, 9]
type input "VALVE ASSY"
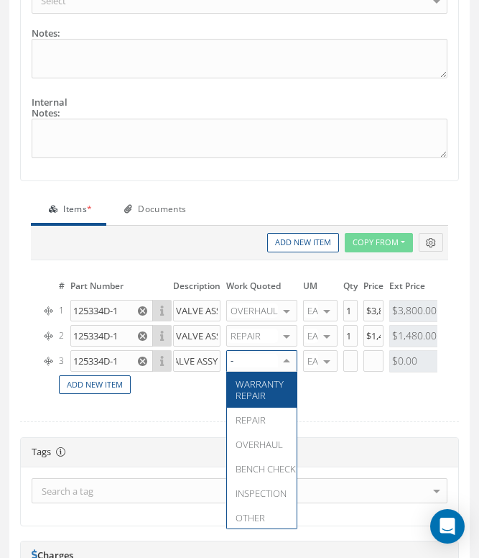
click at [248, 360] on div at bounding box center [261, 361] width 71 height 22
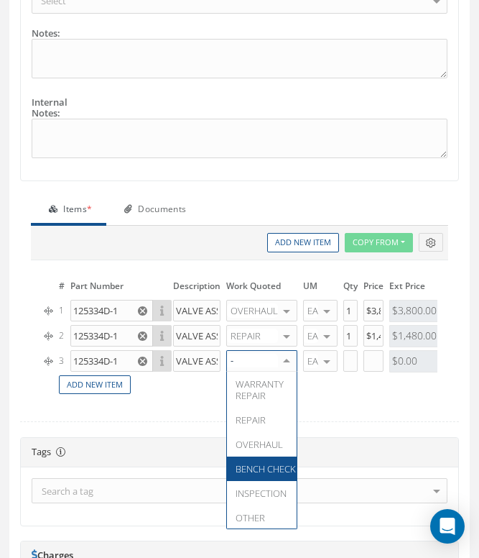
click at [241, 465] on span "BENCH CHECK" at bounding box center [266, 468] width 60 height 13
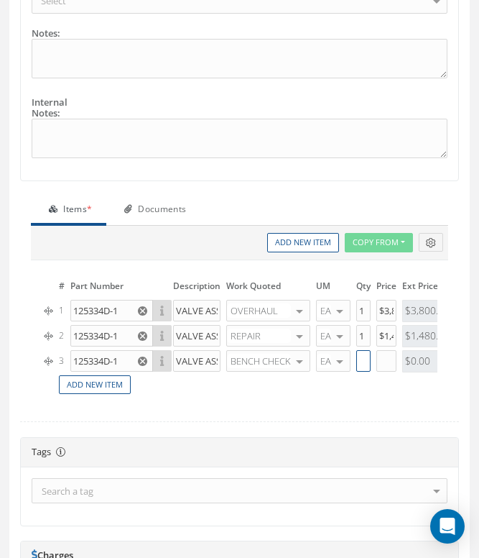
click at [371, 358] on input "text" at bounding box center [363, 361] width 14 height 22
type input "1"
click at [393, 357] on input "text" at bounding box center [387, 361] width 20 height 22
type input "$200"
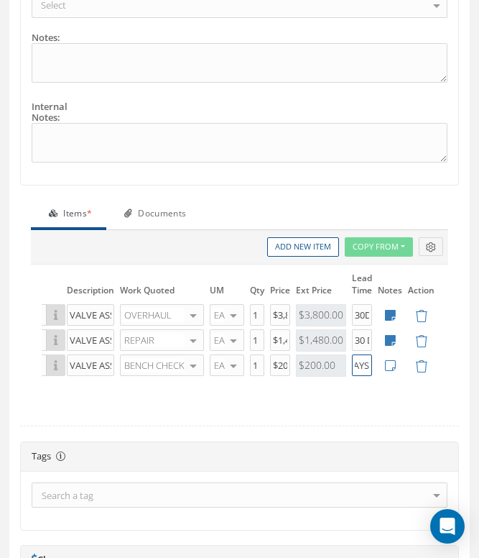
scroll to position [760, 0]
type input "30 DAYS"
click at [388, 365] on icon at bounding box center [390, 366] width 11 height 12
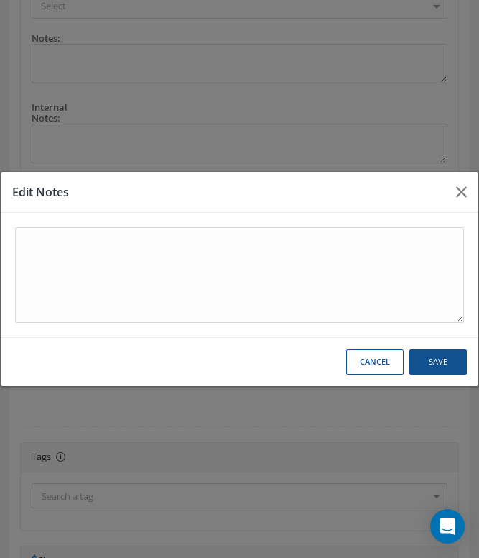
scroll to position [0, 98]
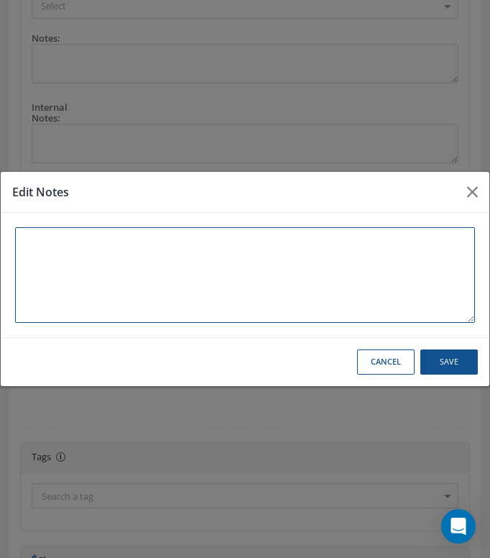
click at [180, 264] on textarea at bounding box center [245, 275] width 460 height 96
click at [62, 236] on textarea "INSPECT, CLEAN AND FUNCTIONAL TEST" at bounding box center [245, 275] width 460 height 96
type textarea "INSPECT CLEAN AND FUNCTIONAL TEST"
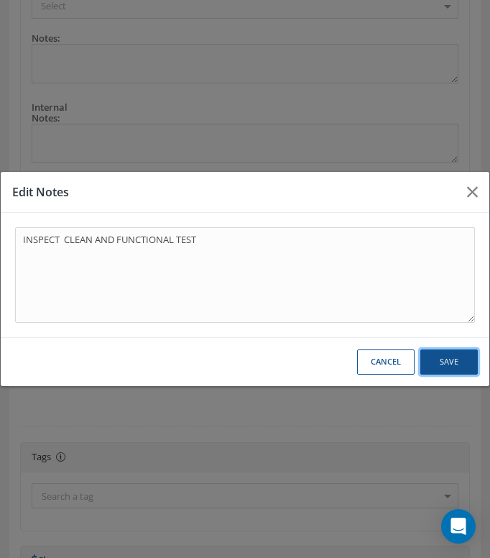
click at [434, 367] on button "Save" at bounding box center [448, 361] width 57 height 25
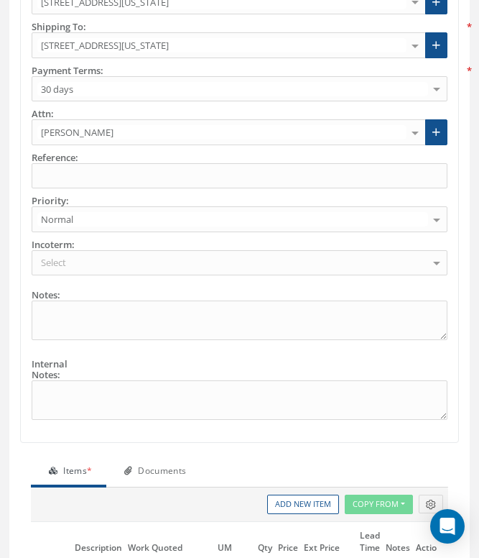
scroll to position [450, 0]
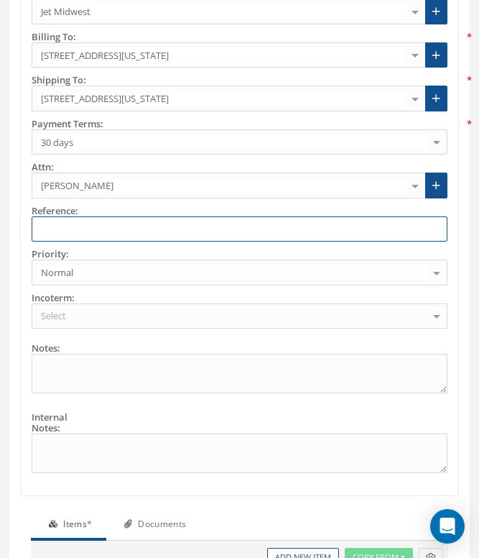
click at [66, 229] on input "text" at bounding box center [240, 229] width 416 height 26
type input "1"
paste input "RFQ No. 43464850"
drag, startPoint x: 56, startPoint y: 226, endPoint x: 78, endPoint y: 230, distance: 22.7
click at [56, 226] on input "PN: THE145.COM RFQ No. 43464850" at bounding box center [240, 229] width 416 height 26
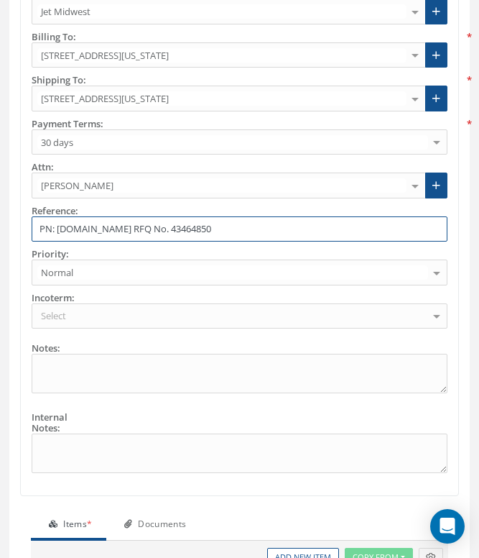
paste input "125334D-1"
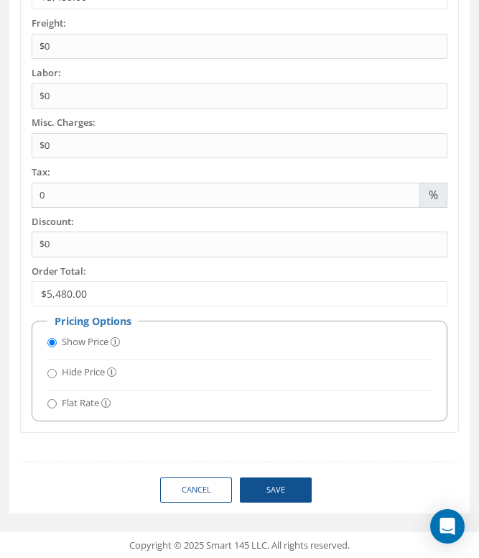
scroll to position [1391, 0]
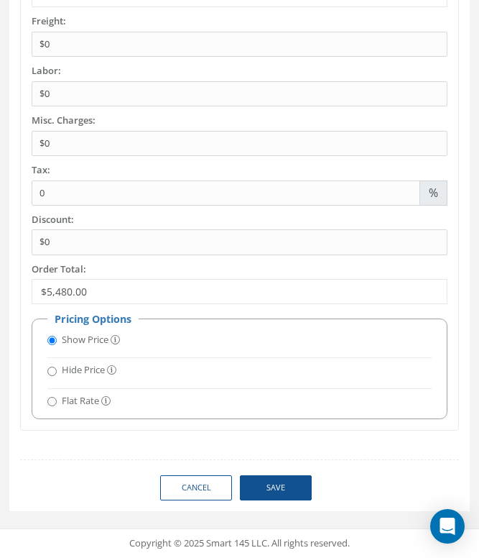
type input "PN: 125334D-1 [DOMAIN_NAME] RFQ No. 43464850"
click at [275, 486] on button "Save" at bounding box center [276, 487] width 72 height 25
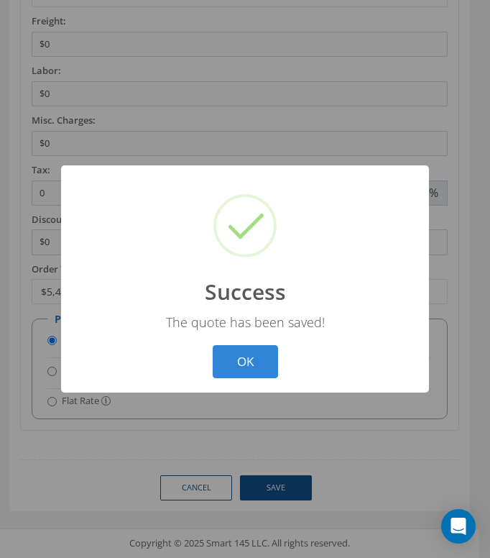
click at [242, 349] on button "OK" at bounding box center [245, 362] width 65 height 34
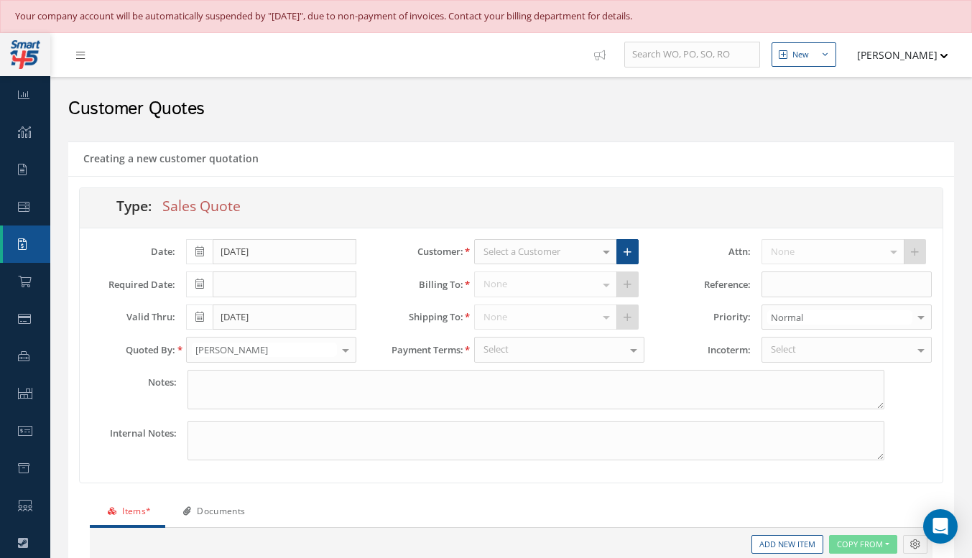
click at [0, 0] on link "Customers Quotes" at bounding box center [0, 0] width 0 height 0
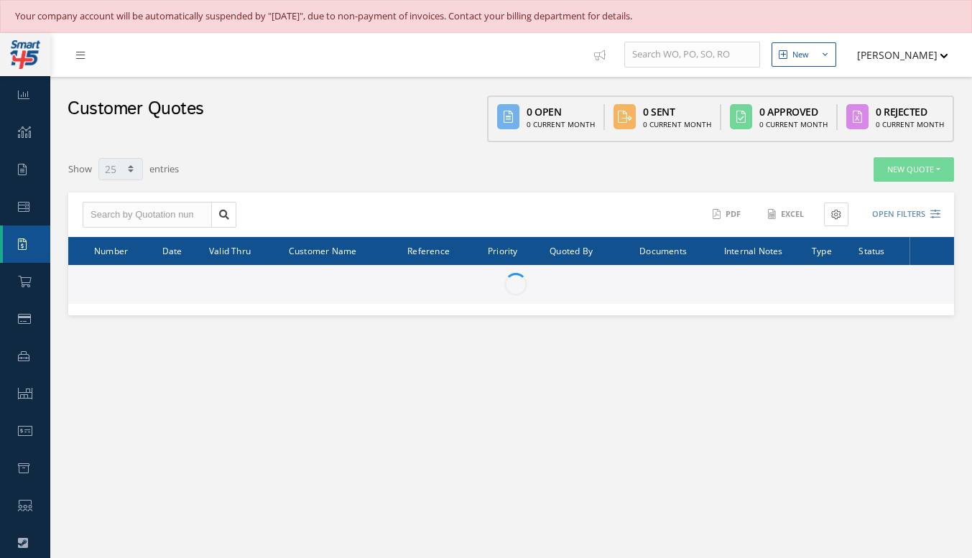
select select "25"
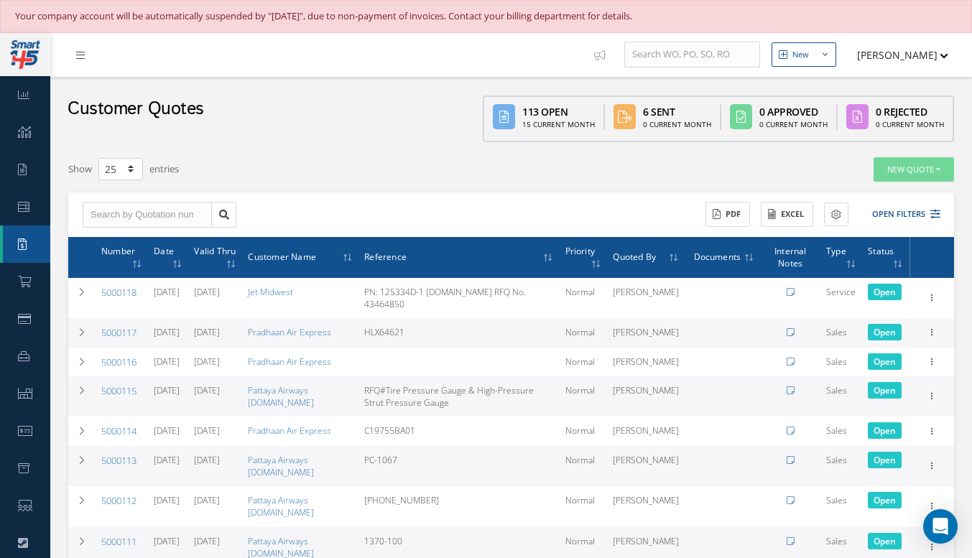
click at [928, 300] on icon at bounding box center [932, 296] width 14 height 11
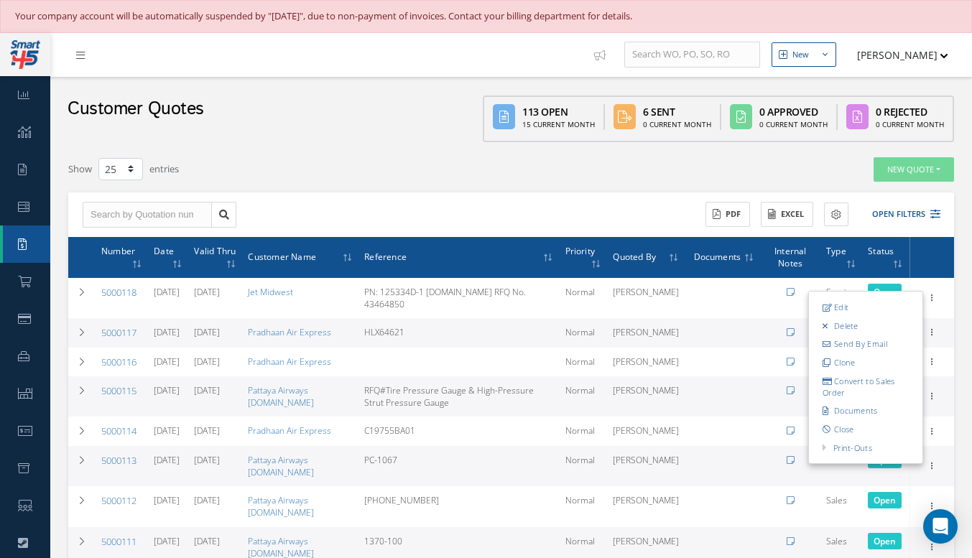
click at [877, 346] on link "Send By Email" at bounding box center [866, 344] width 114 height 19
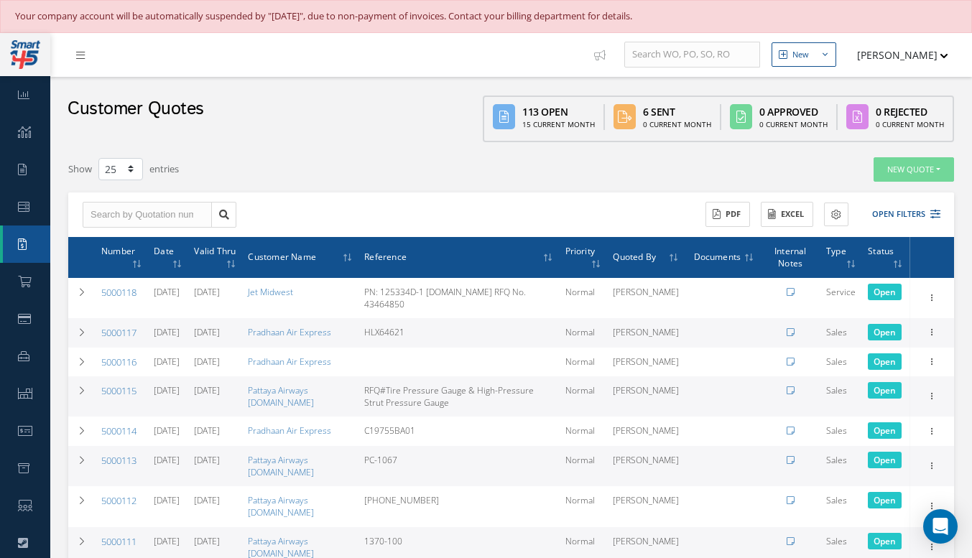
type input "Reports from Customer Quotation 5000118"
type textarea "Dear, Please find attached your Customer Quotation 5000118. Please feel free to…"
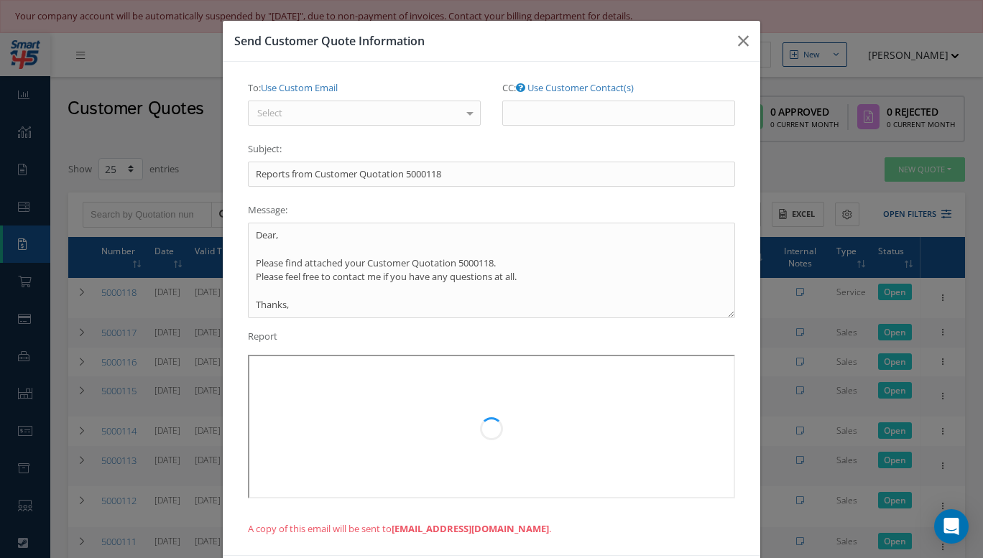
click at [326, 116] on div "Select" at bounding box center [364, 114] width 233 height 26
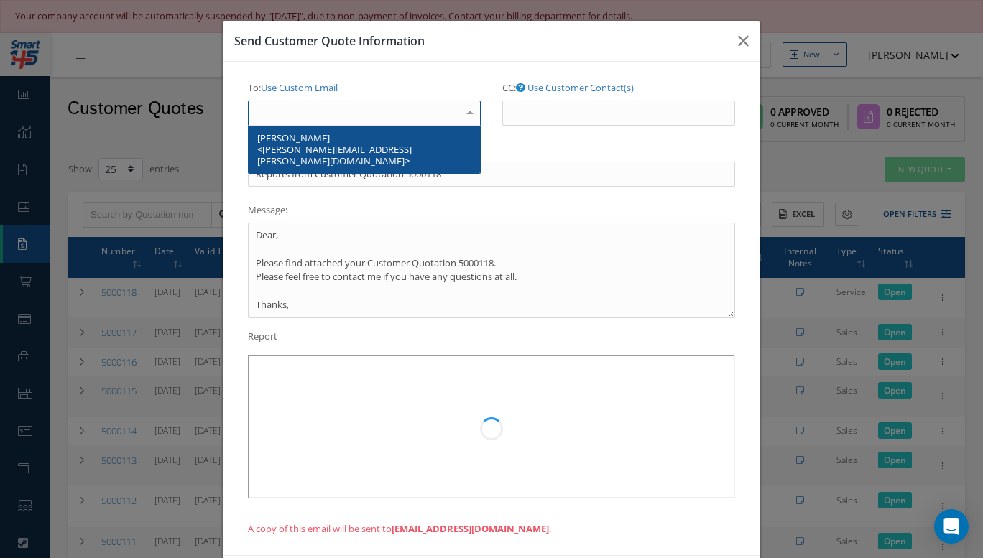
click at [305, 140] on span "[PERSON_NAME] <[PERSON_NAME][EMAIL_ADDRESS][PERSON_NAME][DOMAIN_NAME]>" at bounding box center [334, 150] width 155 height 36
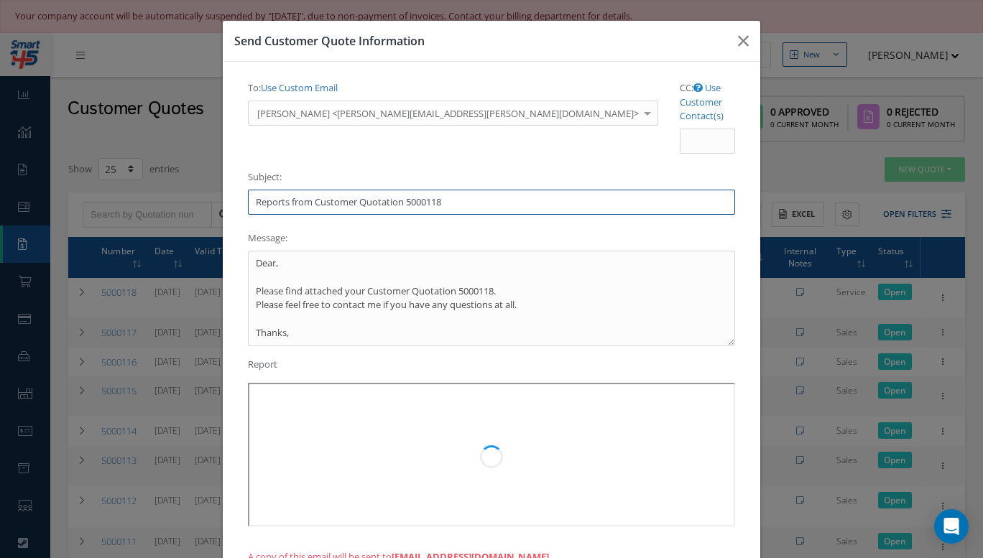
drag, startPoint x: 246, startPoint y: 175, endPoint x: 495, endPoint y: 183, distance: 249.5
click at [493, 190] on input "Reports from Customer Quotation 5000118" at bounding box center [491, 203] width 487 height 26
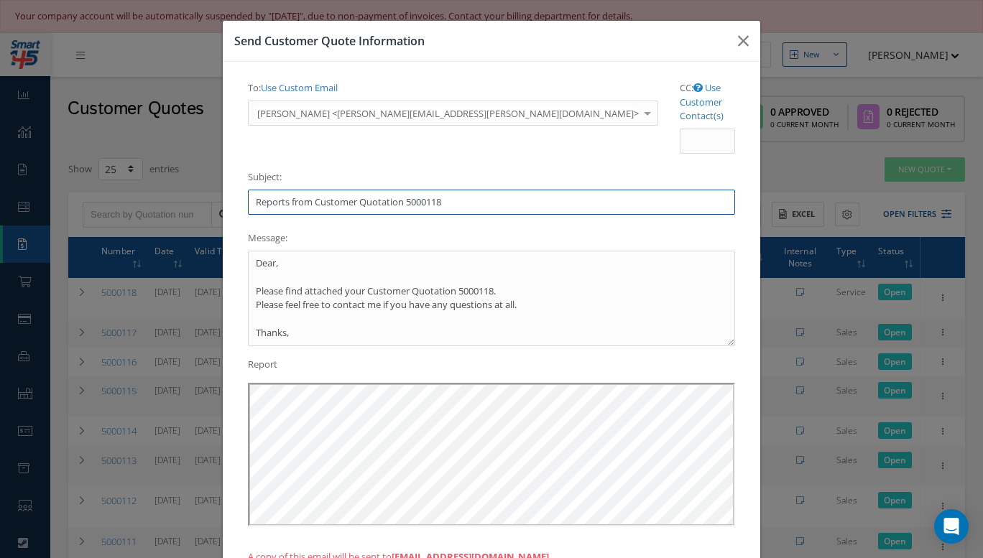
click at [251, 190] on input "Reports from Customer Quotation 5000118" at bounding box center [491, 203] width 487 height 26
paste input "PN: 125334D-1 [DOMAIN_NAME] RFQ No. 43464850"
type input "PN: 125334D-1 [DOMAIN_NAME] RFQ No. 43464850 // Reports from Customer Quotation…"
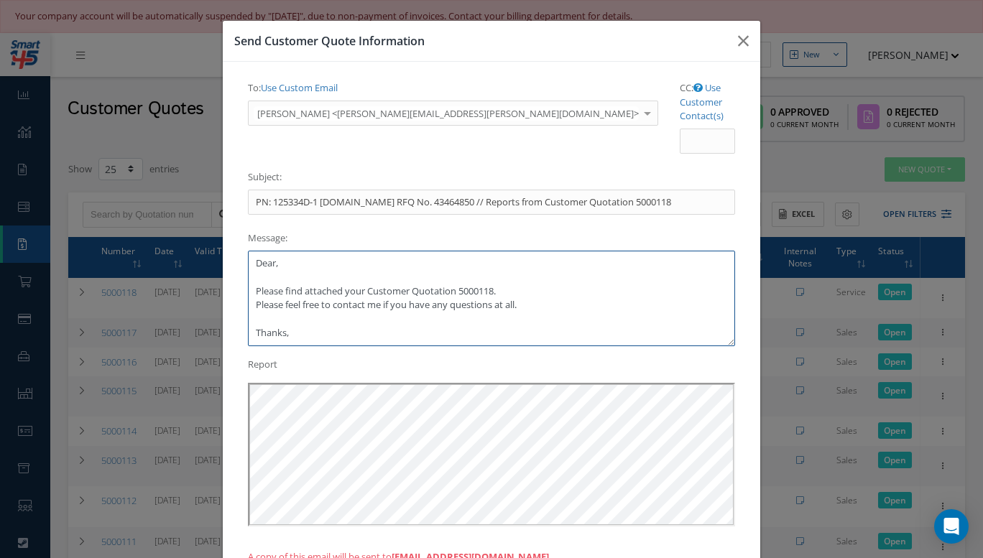
drag, startPoint x: 290, startPoint y: 234, endPoint x: 166, endPoint y: 234, distance: 124.3
click at [167, 234] on div "Send Customer Quote Information To: Use Custom Email [PERSON_NAME] <[PERSON_NAM…" at bounding box center [491, 279] width 983 height 558
click at [531, 259] on textarea "Good morning [PERSON_NAME], Please find attached your Customer Quotation 500011…" at bounding box center [491, 299] width 487 height 96
click at [343, 251] on textarea "Good morning [PERSON_NAME], Please find attached your Customer Quotation 500011…" at bounding box center [491, 299] width 487 height 96
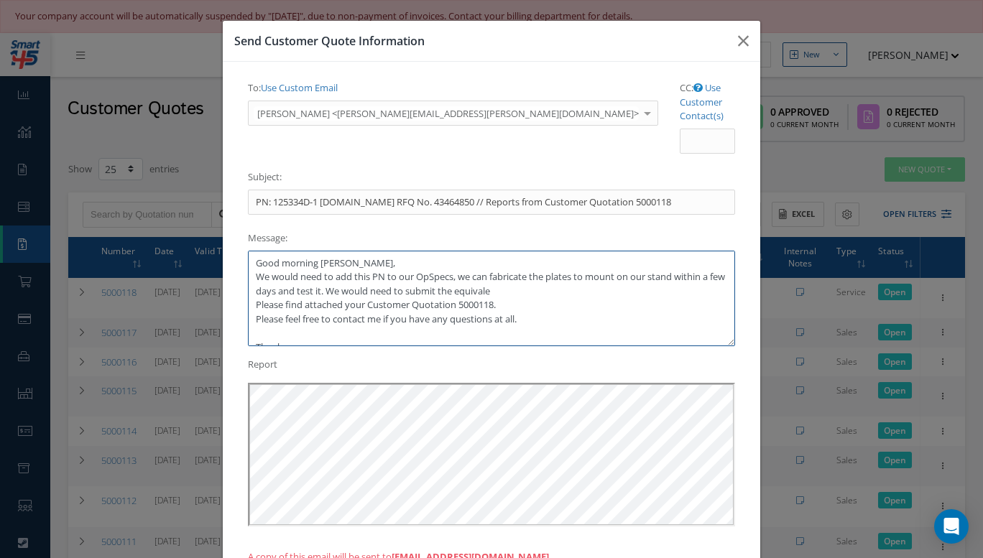
drag, startPoint x: 563, startPoint y: 264, endPoint x: 338, endPoint y: 268, distance: 225.0
click at [338, 268] on textarea "Good morning [PERSON_NAME], We would need to add this PN to our OpSpecs, we can…" at bounding box center [491, 299] width 487 height 96
click at [453, 251] on textarea "Good morning [PERSON_NAME], We would need to add this PN to our OpSpecs, we can…" at bounding box center [491, 299] width 487 height 96
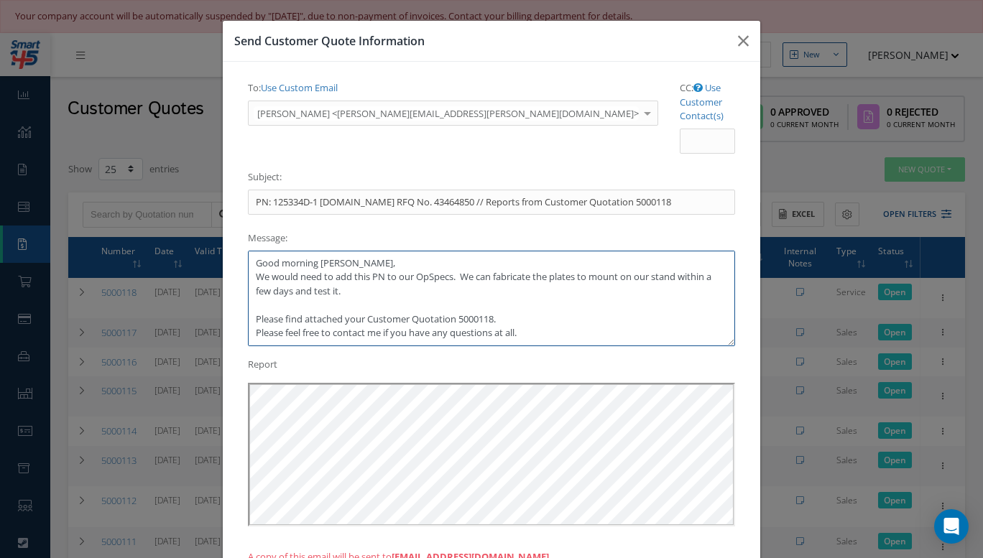
click at [367, 264] on textarea "Good morning [PERSON_NAME], We would need to add this PN to our OpSpecs. We can…" at bounding box center [491, 299] width 487 height 96
click at [623, 251] on textarea "Good morning [PERSON_NAME], We would need to add this PN to our OpSpecs. We can…" at bounding box center [491, 299] width 487 height 96
drag, startPoint x: 594, startPoint y: 260, endPoint x: 547, endPoint y: 252, distance: 47.5
click at [547, 252] on textarea "Good morning [PERSON_NAME], We would need to add this PN to our OpSpecs. We can…" at bounding box center [491, 299] width 487 height 96
drag, startPoint x: 457, startPoint y: 252, endPoint x: 468, endPoint y: 261, distance: 14.3
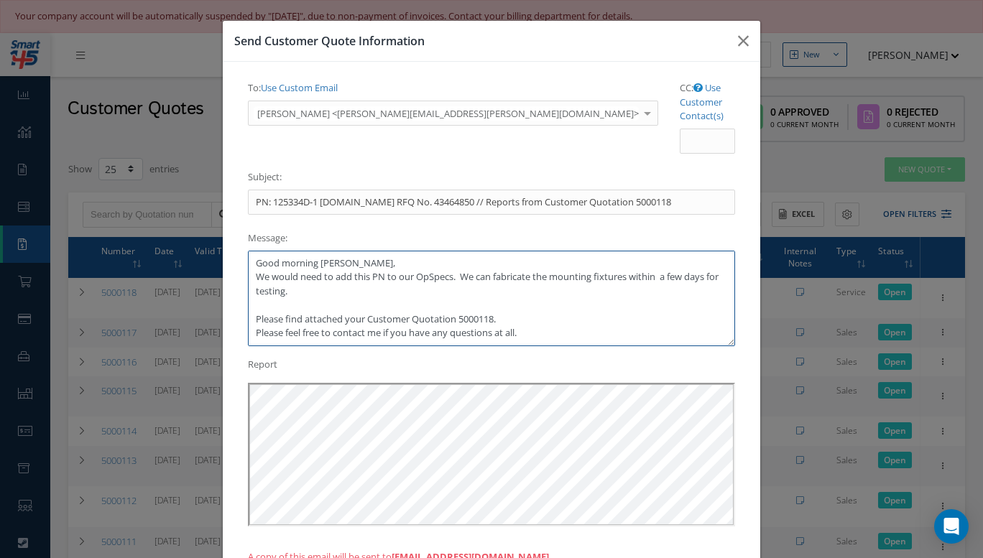
click at [468, 261] on textarea "Good morning [PERSON_NAME], We would need to add this PN to our OpSpecs. We can…" at bounding box center [491, 299] width 487 height 96
drag, startPoint x: 527, startPoint y: 301, endPoint x: 496, endPoint y: 292, distance: 33.0
click at [496, 292] on textarea "Good morning [PERSON_NAME], We would need to add this PN to our OpSpecs. It is …" at bounding box center [491, 299] width 487 height 96
drag, startPoint x: 439, startPoint y: 304, endPoint x: 492, endPoint y: 287, distance: 55.2
click at [492, 287] on textarea "Good morning [PERSON_NAME], We would need to add this PN to our OpSpecs. It is …" at bounding box center [491, 299] width 487 height 96
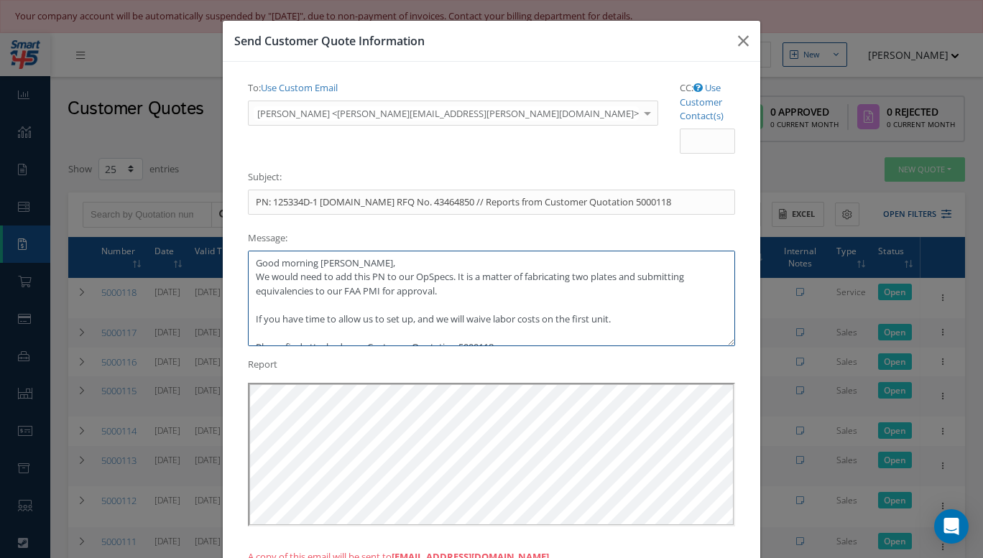
click at [428, 291] on textarea "Good morning [PERSON_NAME], We would need to add this PN to our OpSpecs. It is …" at bounding box center [491, 299] width 487 height 96
click at [615, 292] on textarea "Good morning [PERSON_NAME], We would need to add this PN to our OpSpecs. It is …" at bounding box center [491, 299] width 487 height 96
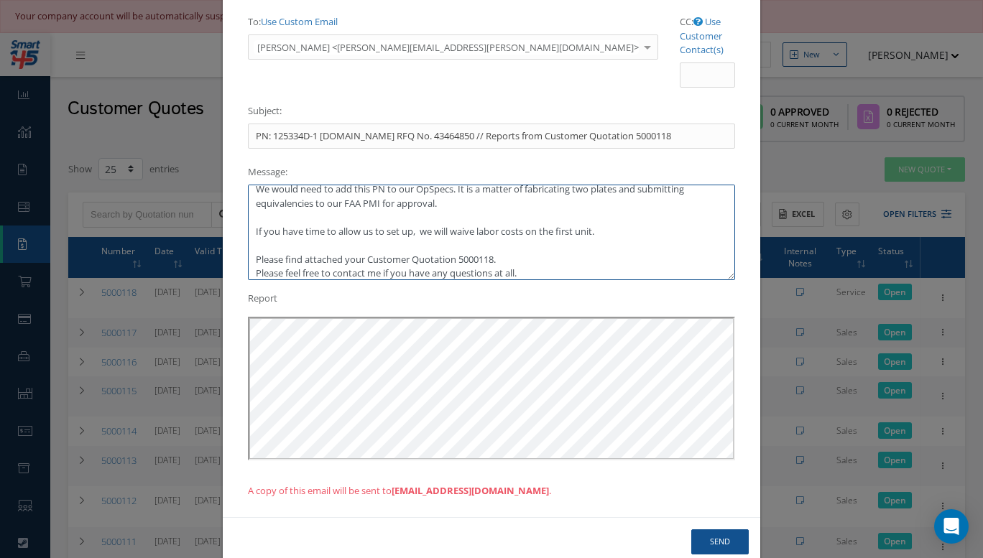
scroll to position [21, 0]
click at [300, 211] on textarea "Good morning [PERSON_NAME], We would need to add this PN to our OpSpecs. It is …" at bounding box center [491, 233] width 487 height 96
drag, startPoint x: 605, startPoint y: 201, endPoint x: 277, endPoint y: 185, distance: 328.1
click at [277, 185] on textarea "Good morning [PERSON_NAME], We would need to add this PN to our OpSpecs. It is …" at bounding box center [491, 233] width 487 height 96
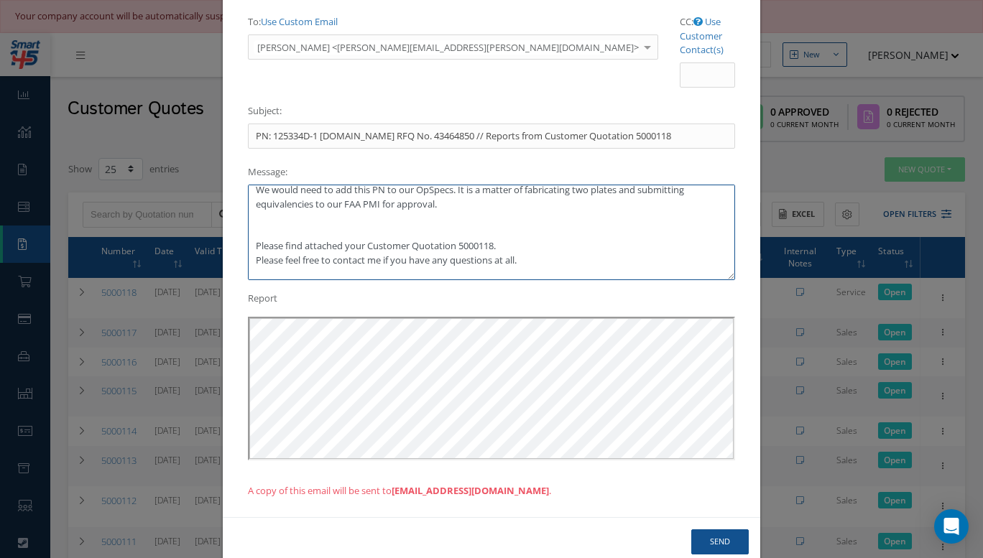
click at [252, 185] on textarea "Good morning [PERSON_NAME], We would need to add this PN to our OpSpecs. It is …" at bounding box center [491, 233] width 487 height 96
paste textarea "If you have time to allow us to set up, we will waive labor costs on the first …"
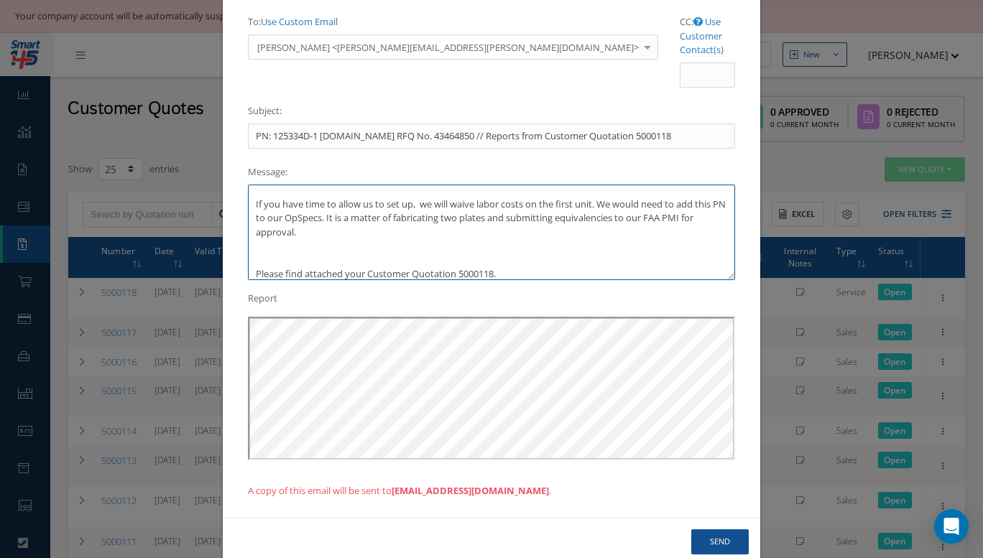
scroll to position [33, 0]
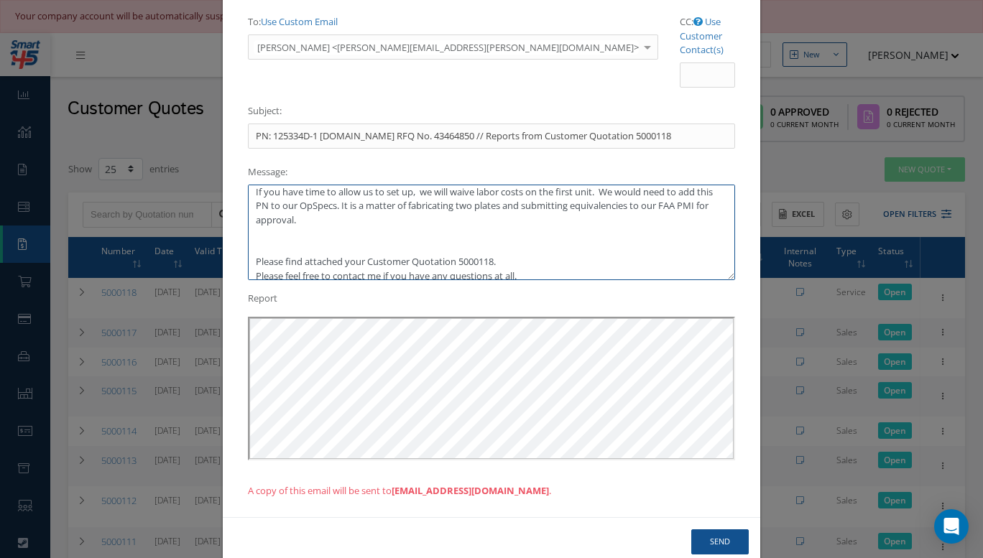
click at [525, 185] on textarea "Good morning [PERSON_NAME], If you have time to allow us to set up, we will wai…" at bounding box center [491, 233] width 487 height 96
click at [516, 185] on textarea "Good morning [PERSON_NAME], If you have time to allow us to set up, we will wai…" at bounding box center [491, 233] width 487 height 96
click at [566, 197] on textarea "Good morning [PERSON_NAME], If you have time to allow us to set up, we will wai…" at bounding box center [491, 233] width 487 height 96
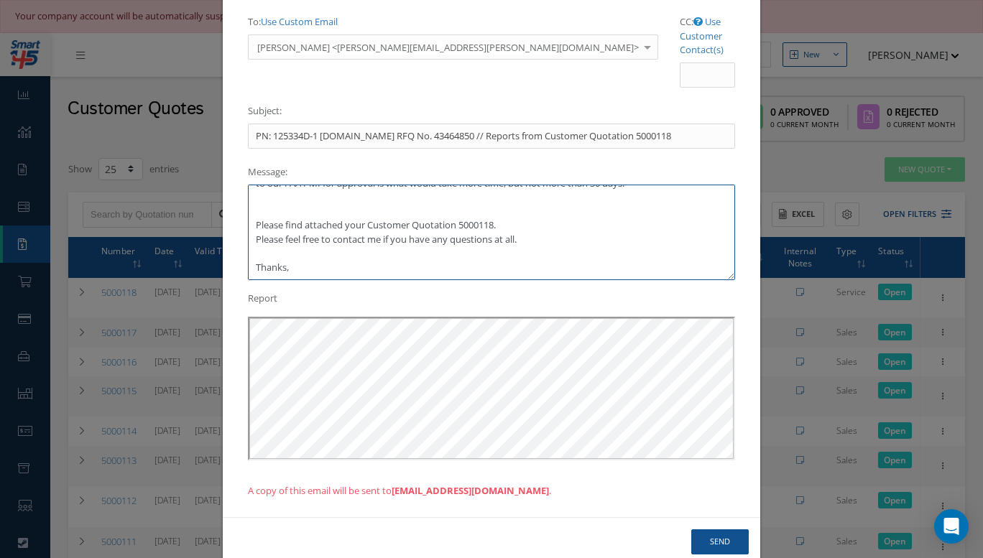
drag, startPoint x: 568, startPoint y: 227, endPoint x: 206, endPoint y: 184, distance: 364.8
click at [206, 185] on div "Send Customer Quote Information To: Use Custom Email [PERSON_NAME] <[PERSON_NAM…" at bounding box center [491, 279] width 983 height 558
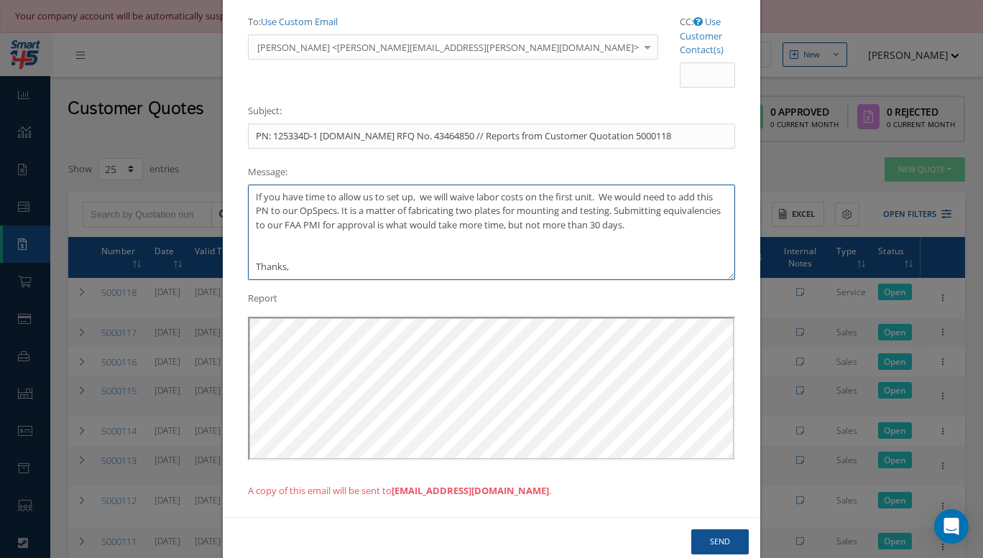
scroll to position [28, 0]
click at [288, 239] on textarea "Good morning [PERSON_NAME], If you have time to allow us to set up, we will wai…" at bounding box center [491, 233] width 487 height 96
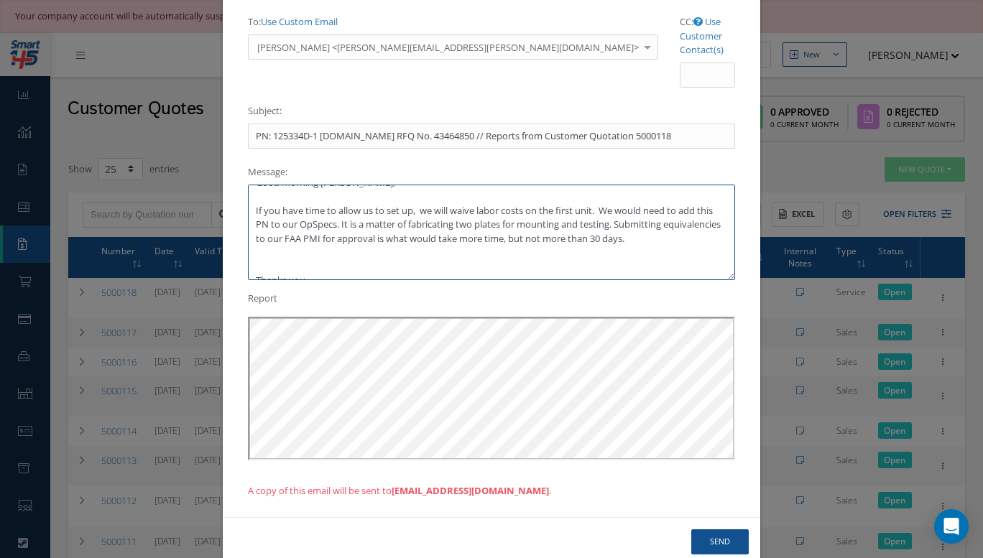
scroll to position [0, 0]
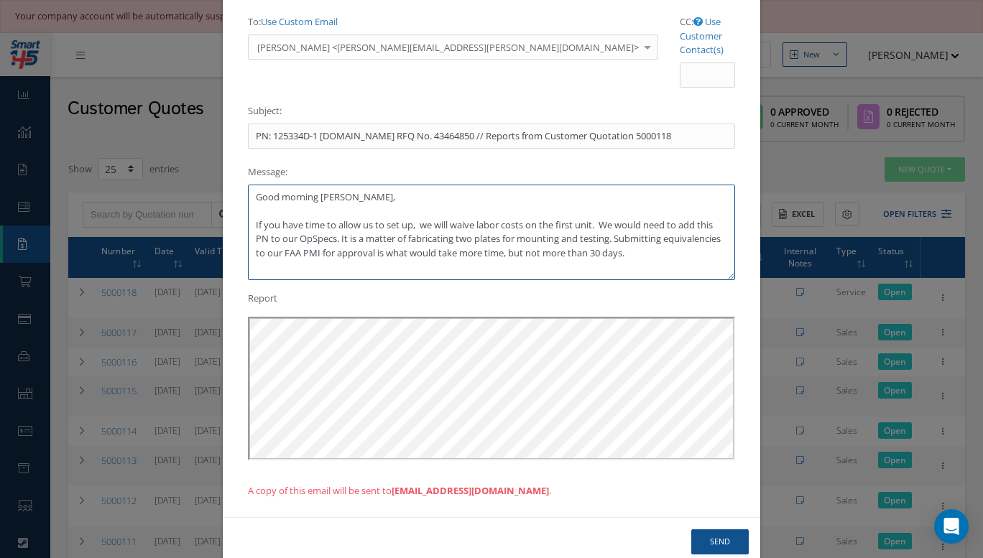
drag, startPoint x: 629, startPoint y: 210, endPoint x: 581, endPoint y: 212, distance: 48.2
click at [581, 212] on textarea "Good morning [PERSON_NAME], If you have time to allow us to set up, we will wai…" at bounding box center [491, 233] width 487 height 96
click at [596, 195] on textarea "Good morning [PERSON_NAME], If you have time to allow us to set up, we will wai…" at bounding box center [491, 233] width 487 height 96
type textarea "Good morning [PERSON_NAME], If you have time to allow us to set up, we will wai…"
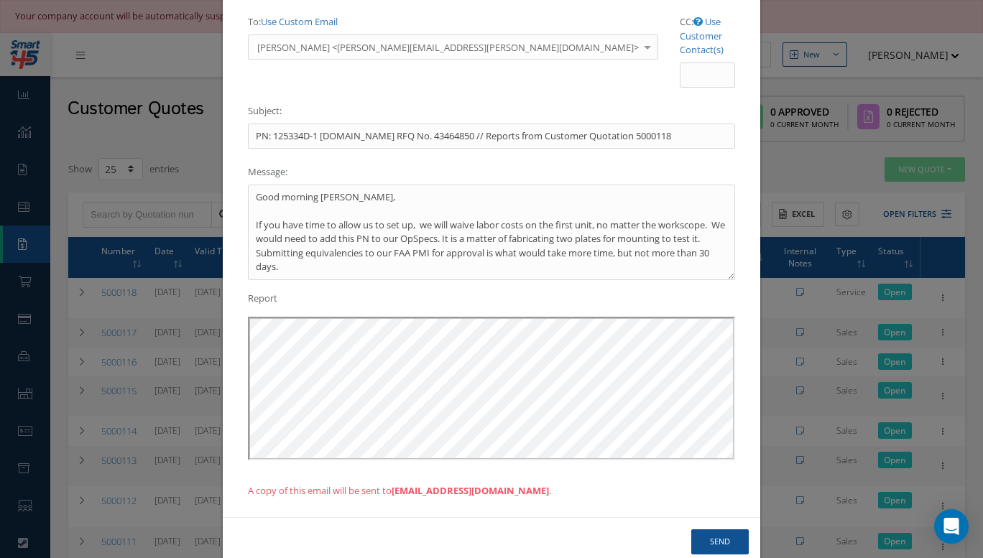
click at [709, 517] on div "Send" at bounding box center [492, 541] width 538 height 49
click at [710, 530] on button "Send" at bounding box center [719, 542] width 57 height 25
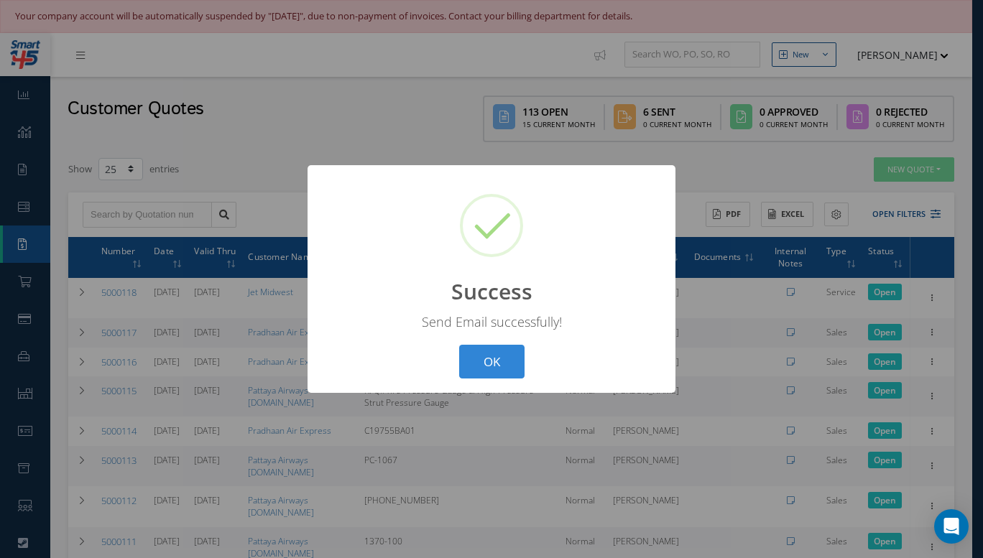
click at [500, 361] on button "OK" at bounding box center [491, 362] width 65 height 34
